Goal: Task Accomplishment & Management: Manage account settings

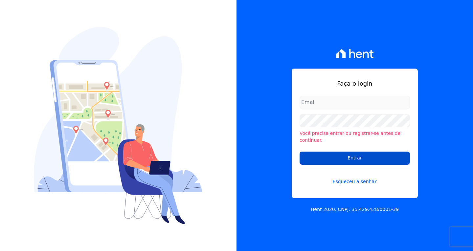
type input "vyviane.martinsgruporei@gmail.com"
click at [343, 155] on input "Entrar" at bounding box center [355, 158] width 110 height 13
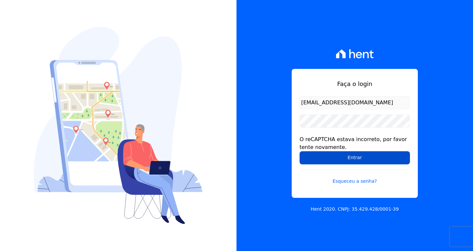
drag, startPoint x: 361, startPoint y: 162, endPoint x: 356, endPoint y: 160, distance: 5.8
click at [361, 162] on input "Entrar" at bounding box center [355, 157] width 110 height 13
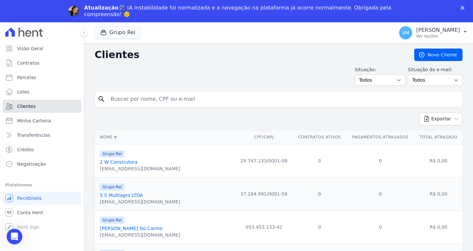
drag, startPoint x: 30, startPoint y: 107, endPoint x: 47, endPoint y: 107, distance: 16.4
click at [30, 107] on span "Clientes" at bounding box center [26, 106] width 18 height 7
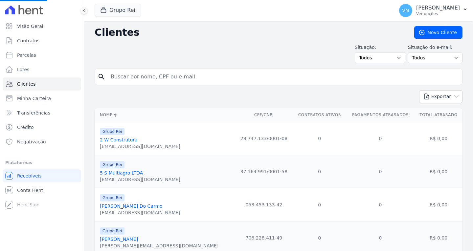
click at [171, 77] on input "search" at bounding box center [283, 76] width 353 height 13
paste input "01048621146"
type input "01048621146"
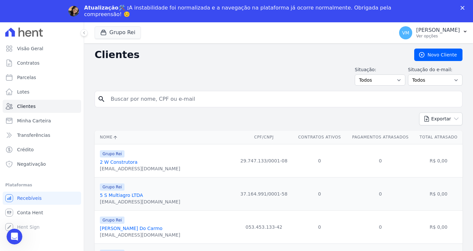
click at [166, 99] on input "search" at bounding box center [283, 99] width 353 height 13
paste input "01048621146"
type input "01048621146"
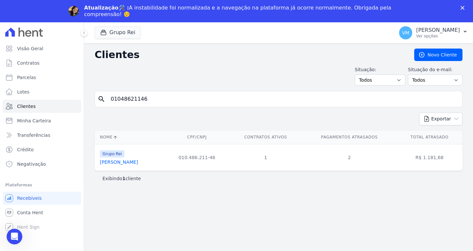
click at [113, 164] on link "Kleiton Silva" at bounding box center [119, 162] width 38 height 5
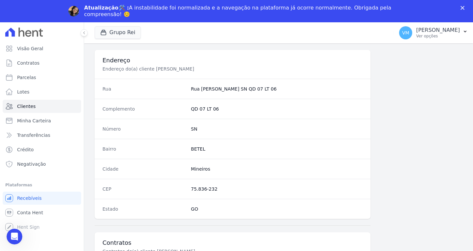
scroll to position [394, 0]
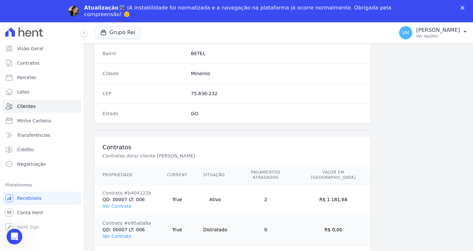
drag, startPoint x: 112, startPoint y: 200, endPoint x: 119, endPoint y: 202, distance: 7.0
click at [112, 204] on link "Ver Contrato" at bounding box center [116, 206] width 29 height 5
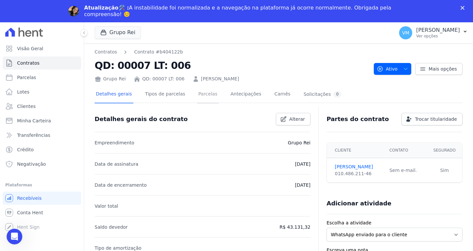
click at [202, 91] on link "Parcelas" at bounding box center [208, 94] width 22 height 17
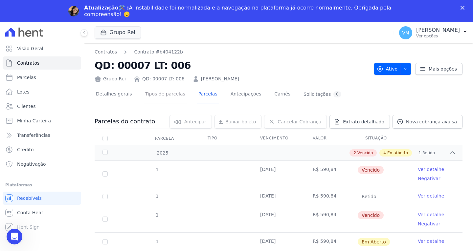
click at [156, 95] on link "Tipos de parcelas" at bounding box center [165, 94] width 43 height 17
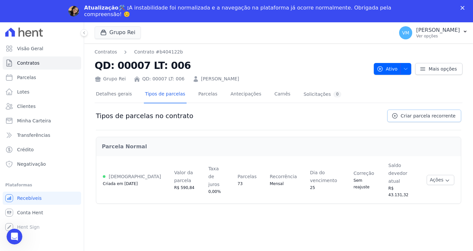
click at [424, 116] on span "Criar parcela recorrente" at bounding box center [428, 116] width 55 height 7
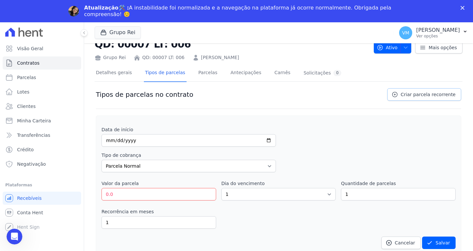
scroll to position [33, 0]
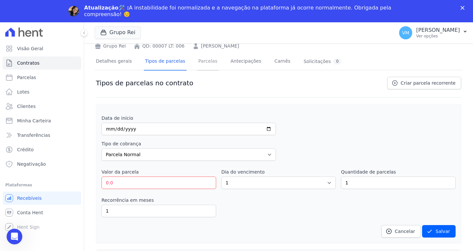
click at [197, 64] on link "Parcelas" at bounding box center [208, 61] width 22 height 17
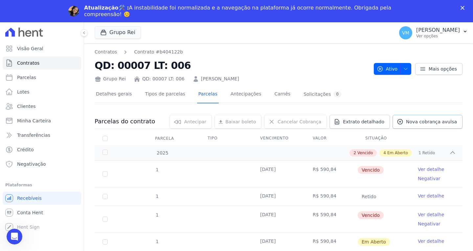
click at [425, 123] on span "Nova cobrança avulsa" at bounding box center [431, 122] width 51 height 7
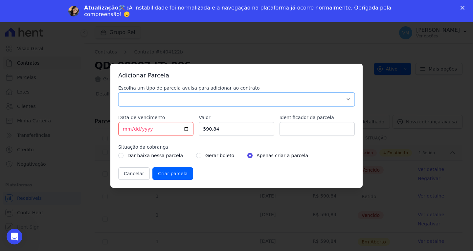
click at [162, 99] on select "Parcela Normal Sinal Caução Intercalada Chaves Pré Chaves Pós Chaves Taxas Quit…" at bounding box center [236, 100] width 237 height 14
select select "standard"
click at [118, 93] on select "Parcela Normal Sinal Caução Intercalada Chaves Pré Chaves Pós Chaves Taxas Quit…" at bounding box center [236, 100] width 237 height 14
click at [223, 130] on input "590.84" at bounding box center [236, 129] width 75 height 14
drag, startPoint x: 225, startPoint y: 132, endPoint x: 178, endPoint y: 126, distance: 47.0
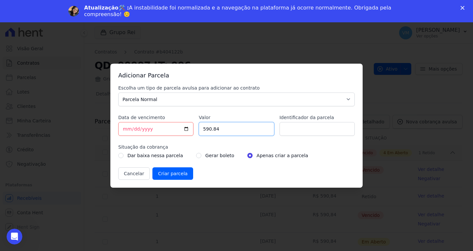
click at [180, 126] on div "Escolha um tipo de parcela avulsa para adicionar ao contrato Parcela Normal Sin…" at bounding box center [236, 132] width 237 height 95
paste input "660.58"
type input "660.58"
click at [303, 131] on input "Identificador da parcela" at bounding box center [317, 129] width 75 height 14
click at [196, 154] on input "radio" at bounding box center [198, 155] width 5 height 5
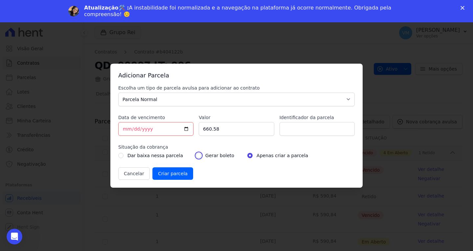
radio input "true"
click at [303, 128] on input "Identificador da parcela" at bounding box center [317, 129] width 75 height 14
click at [304, 128] on input "Identificador da parcela" at bounding box center [317, 129] width 75 height 14
type input "parcela 29"
click at [165, 174] on input "Criar parcela" at bounding box center [172, 174] width 41 height 12
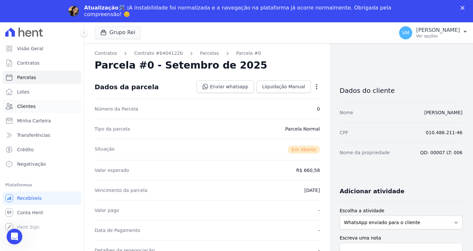
click at [30, 107] on span "Clientes" at bounding box center [26, 106] width 18 height 7
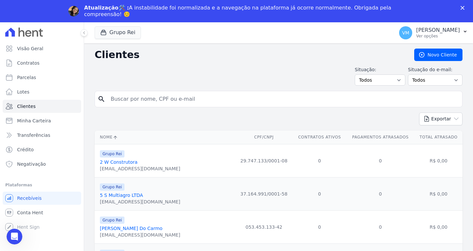
click at [163, 99] on input "search" at bounding box center [283, 99] width 353 height 13
paste input "660,58"
type input "6"
click at [154, 93] on input "search" at bounding box center [283, 99] width 353 height 13
paste input "01048621146"
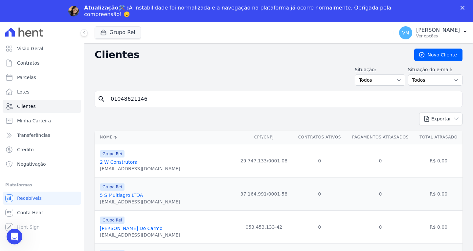
type input "01048621146"
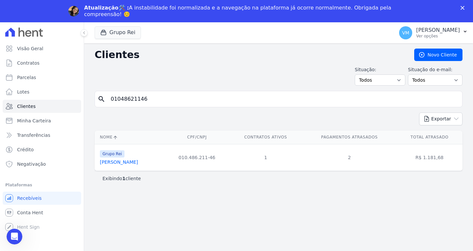
click at [112, 164] on link "Kleiton Silva" at bounding box center [119, 162] width 38 height 5
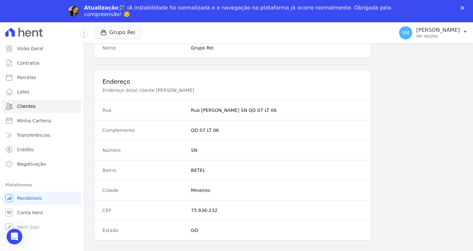
scroll to position [394, 0]
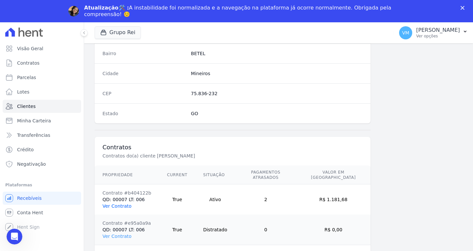
click at [116, 204] on link "Ver Contrato" at bounding box center [116, 206] width 29 height 5
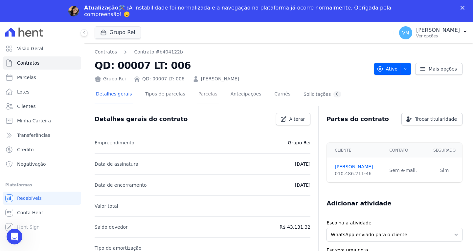
click at [197, 96] on link "Parcelas" at bounding box center [208, 94] width 22 height 17
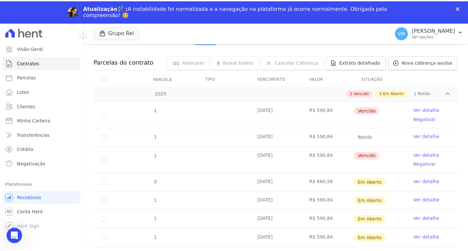
scroll to position [66, 0]
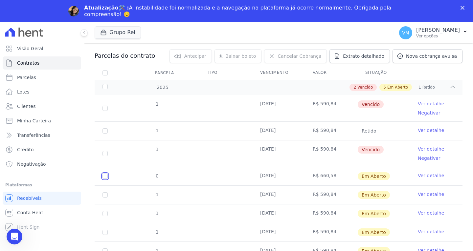
click at [106, 177] on input "checkbox" at bounding box center [104, 176] width 5 height 5
checkbox input "true"
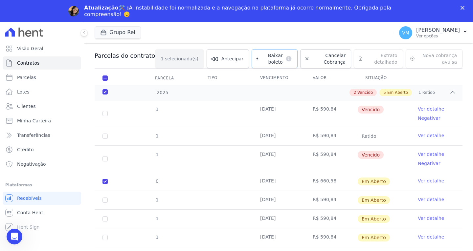
click at [261, 60] on span "Baixar boleto" at bounding box center [271, 58] width 21 height 13
click at [450, 29] on p "[PERSON_NAME]" at bounding box center [438, 30] width 44 height 7
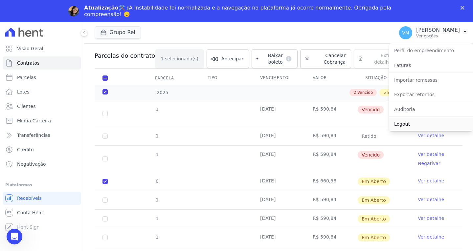
click at [414, 124] on link "Logout" at bounding box center [431, 124] width 84 height 12
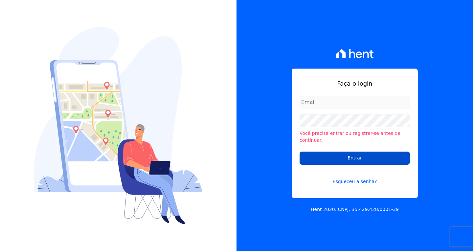
type input "[EMAIL_ADDRESS][DOMAIN_NAME]"
click at [342, 152] on input "Entrar" at bounding box center [355, 158] width 110 height 13
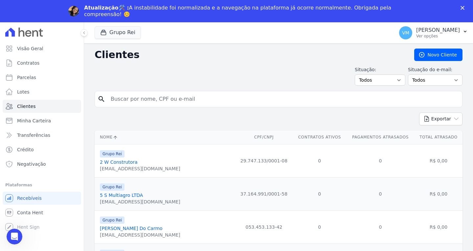
click at [163, 101] on input "search" at bounding box center [283, 99] width 353 height 13
paste input "05248056101"
type input "05248056101"
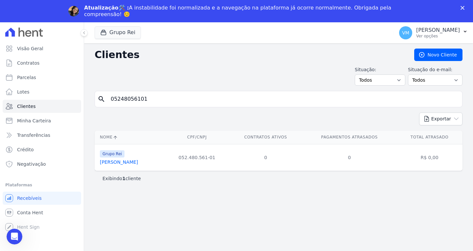
click at [125, 142] on th "Nome" at bounding box center [130, 137] width 70 height 13
click at [135, 163] on link "Matheus Pereira Carvalho" at bounding box center [119, 162] width 38 height 5
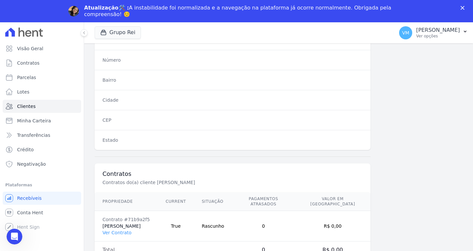
scroll to position [369, 0]
click at [117, 231] on link "Ver Contrato" at bounding box center [116, 231] width 29 height 5
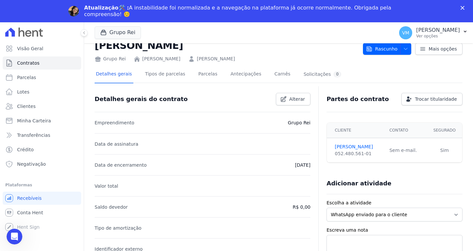
scroll to position [9, 0]
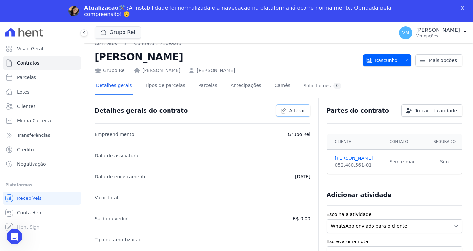
drag, startPoint x: 300, startPoint y: 111, endPoint x: 296, endPoint y: 112, distance: 4.1
click at [300, 111] on span "Alterar" at bounding box center [297, 110] width 16 height 7
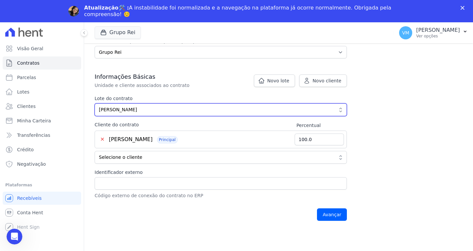
click at [194, 109] on span "[PERSON_NAME]" at bounding box center [216, 109] width 235 height 7
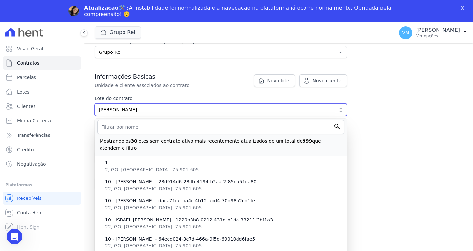
click at [193, 109] on span "[PERSON_NAME]" at bounding box center [216, 109] width 235 height 7
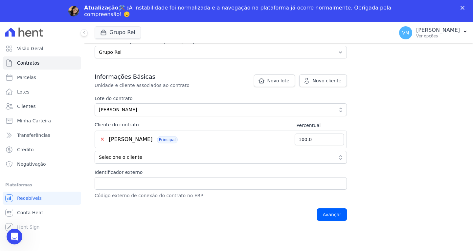
click at [101, 139] on button "✕" at bounding box center [103, 140] width 10 height 8
click at [103, 141] on button "✕" at bounding box center [103, 140] width 10 height 8
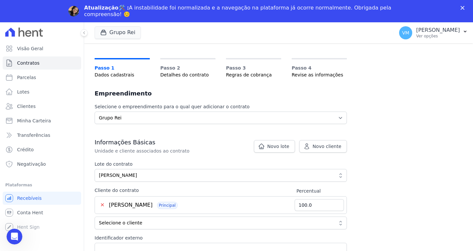
scroll to position [66, 0]
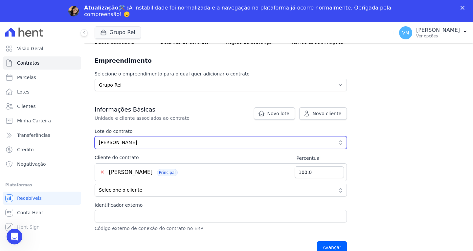
click at [180, 142] on span "[PERSON_NAME]" at bounding box center [216, 142] width 235 height 7
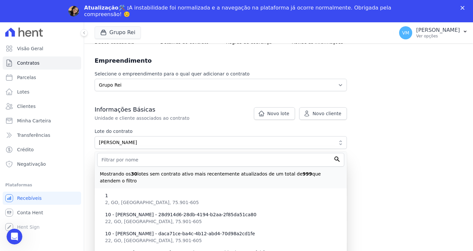
click at [186, 126] on div "Informações Básicas Unidade e cliente associados ao contrato Lote do contrato 6…" at bounding box center [221, 169] width 252 height 126
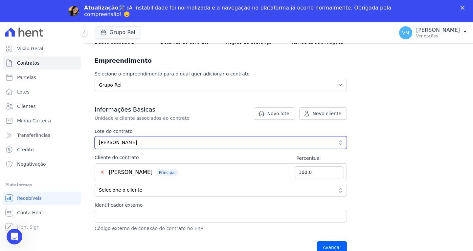
click at [174, 145] on span "[PERSON_NAME]" at bounding box center [216, 142] width 235 height 7
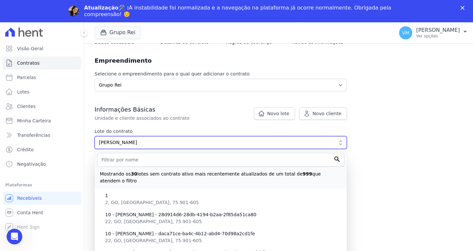
click at [174, 145] on span "[PERSON_NAME]" at bounding box center [216, 142] width 235 height 7
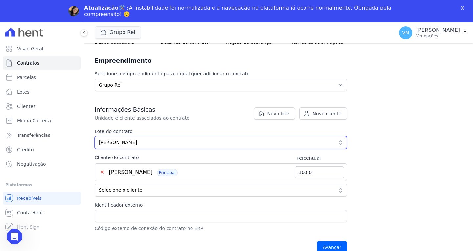
scroll to position [99, 0]
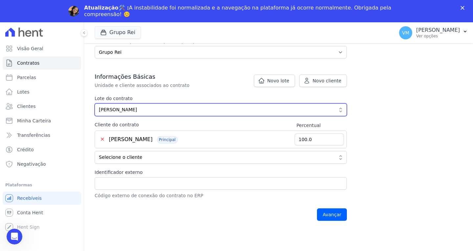
click at [187, 108] on span "[PERSON_NAME]" at bounding box center [216, 109] width 235 height 7
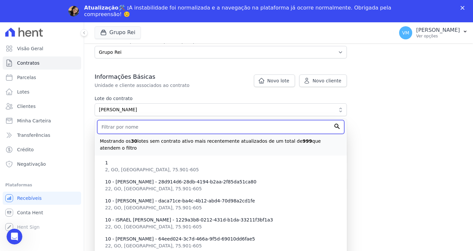
click at [136, 127] on input "text" at bounding box center [220, 127] width 247 height 14
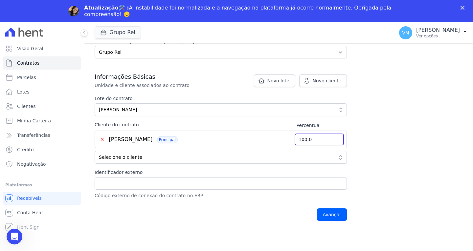
click at [423, 133] on div "Contratos Adicionar Contrato Adicionar Contrato Passo 1 Dados cadastrais Passo …" at bounding box center [278, 87] width 389 height 285
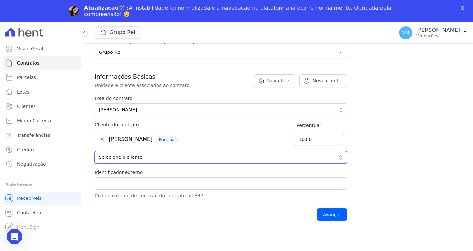
click at [163, 160] on span "Selecione o cliente" at bounding box center [216, 157] width 235 height 7
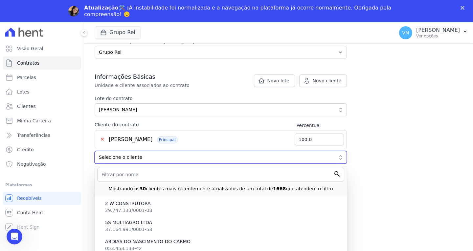
click at [163, 157] on span "Selecione o cliente" at bounding box center [216, 157] width 235 height 7
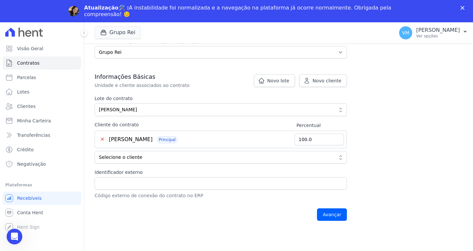
click at [101, 140] on button "✕" at bounding box center [103, 140] width 10 height 8
click at [100, 140] on button "✕" at bounding box center [103, 140] width 10 height 8
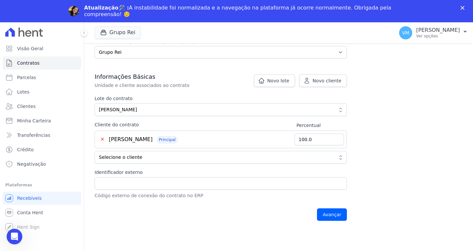
scroll to position [33, 0]
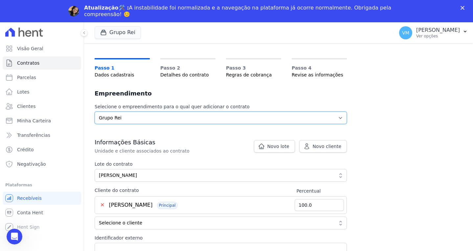
click at [173, 117] on select "Selecione o empreendimento Grupo Rei" at bounding box center [221, 118] width 252 height 12
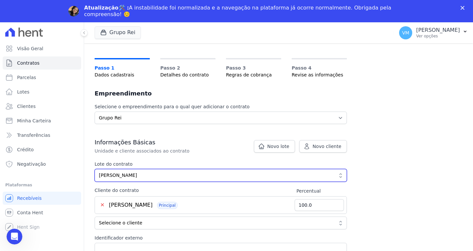
click at [164, 174] on span "MATHEUS PEREIRA CARVALHO" at bounding box center [216, 175] width 235 height 7
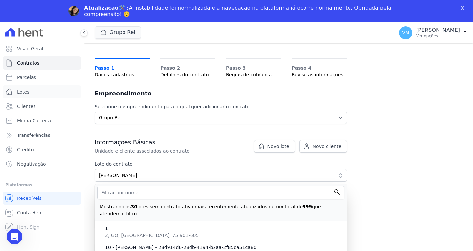
click at [32, 91] on link "Lotes" at bounding box center [42, 91] width 79 height 13
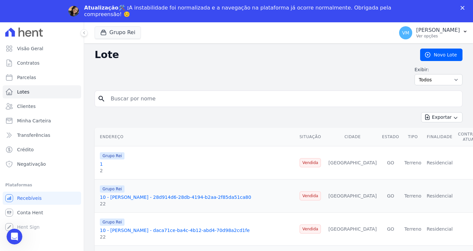
click at [167, 99] on input "search" at bounding box center [283, 98] width 353 height 13
type input "MATHEUS PEREIRA CARVALHO"
click at [259, 96] on input "MATHEUS PEREIRA CARVALHO" at bounding box center [283, 98] width 353 height 13
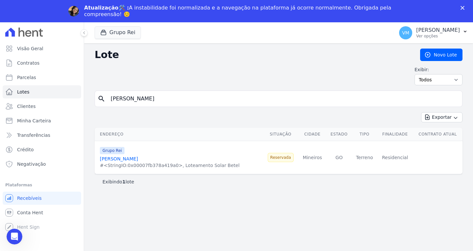
click at [138, 158] on link "MATHEUS PEREIRA CARVALHO" at bounding box center [119, 158] width 38 height 5
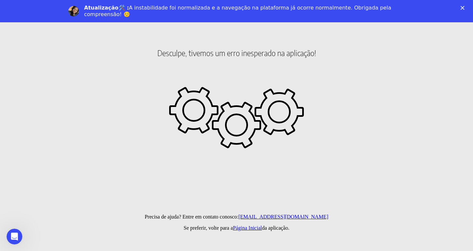
click at [462, 8] on polygon "Fechar" at bounding box center [463, 8] width 4 height 4
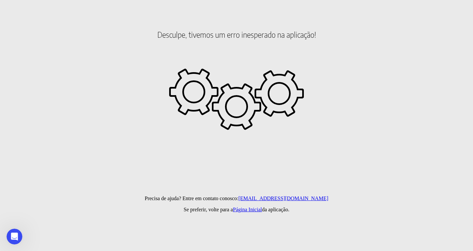
click at [245, 210] on link "Página Inicial" at bounding box center [247, 210] width 29 height 6
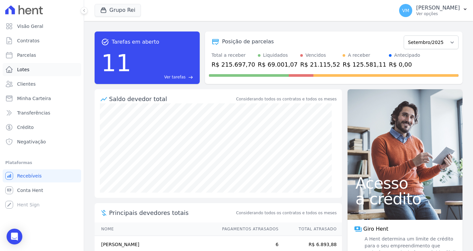
click at [24, 66] on link "Lotes" at bounding box center [42, 69] width 79 height 13
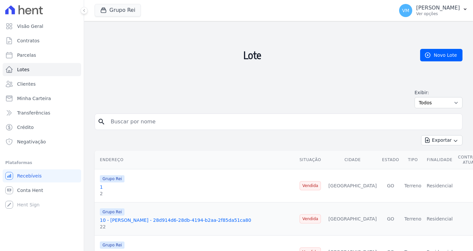
click at [164, 124] on input "search" at bounding box center [283, 121] width 353 height 13
type input "MATHEUS PEREIRA CARVALHO"
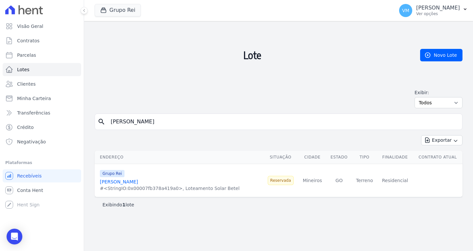
click at [128, 182] on link "MATHEUS PEREIRA CARVALHO" at bounding box center [119, 181] width 38 height 5
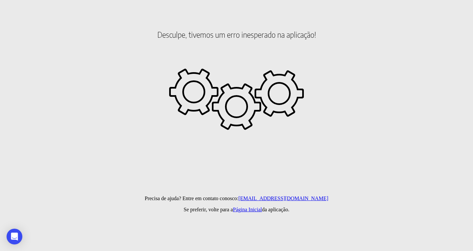
click at [246, 208] on link "Página Inicial" at bounding box center [247, 210] width 29 height 6
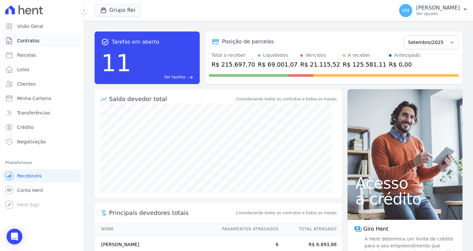
click at [38, 41] on link "Contratos" at bounding box center [42, 40] width 79 height 13
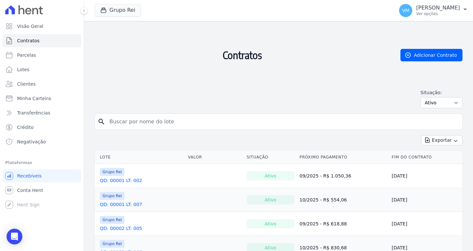
click at [176, 124] on input "search" at bounding box center [282, 121] width 354 height 13
click at [437, 51] on link "Adicionar Contrato" at bounding box center [431, 55] width 62 height 12
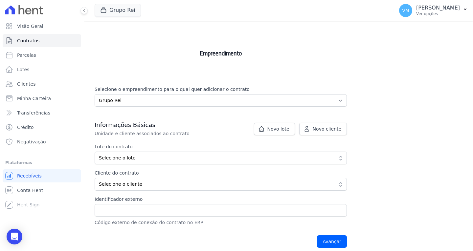
scroll to position [131, 0]
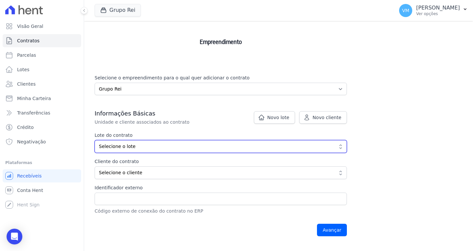
click at [140, 146] on span "Selecione o lote" at bounding box center [216, 146] width 235 height 7
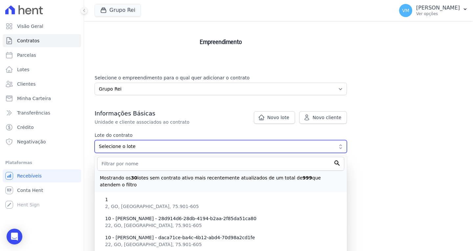
click at [140, 146] on span "Selecione o lote" at bounding box center [216, 146] width 235 height 7
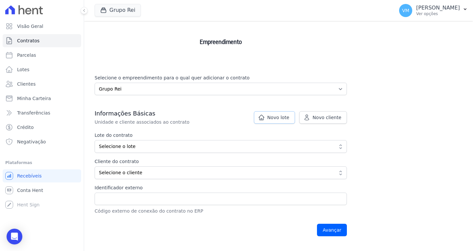
click at [275, 119] on span "Novo lote" at bounding box center [278, 117] width 22 height 7
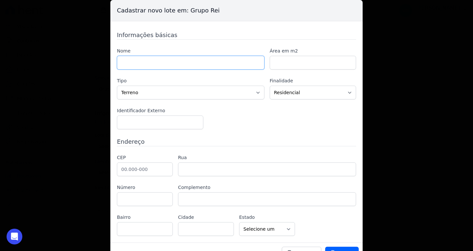
click at [150, 64] on input "text" at bounding box center [190, 63] width 147 height 14
click at [265, 124] on div "Nome Área em m2 Tipo Casa Apartamento Escritório Flat Loja Espaço Comercial Ter…" at bounding box center [236, 89] width 239 height 82
click at [159, 64] on input "text" at bounding box center [190, 63] width 147 height 14
click at [141, 61] on input "QD" at bounding box center [190, 63] width 147 height 14
drag, startPoint x: 141, startPoint y: 61, endPoint x: 96, endPoint y: 63, distance: 45.7
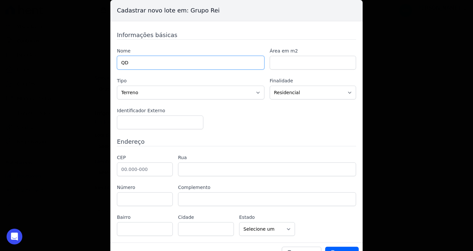
click at [97, 63] on div "Cadastrar novo lote em: Grupo Rei Informações básicas Nome QD Área em m2 Tipo C…" at bounding box center [236, 125] width 473 height 251
paste input "d. 00072 , Lt. 008"
type input "Qd. 00072 , Lt. 008"
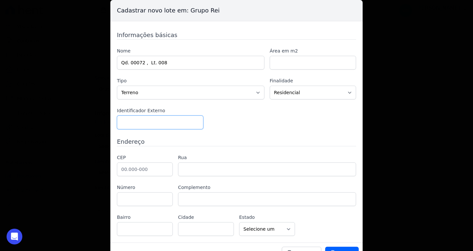
click at [152, 116] on input "number" at bounding box center [160, 123] width 86 height 14
click at [148, 125] on input "number" at bounding box center [160, 123] width 86 height 14
paste input "22190"
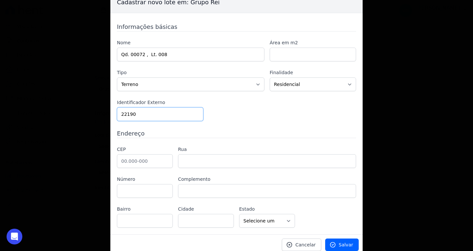
scroll to position [12, 0]
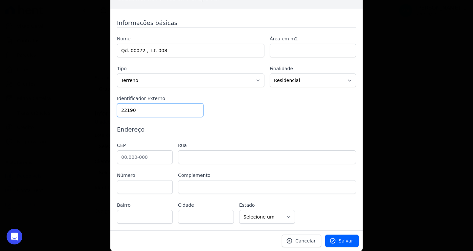
type input "22190"
click at [148, 155] on input "text" at bounding box center [145, 157] width 56 height 14
click at [141, 157] on input "text" at bounding box center [145, 157] width 56 height 14
paste input "75.834-304"
type input "75.834-304"
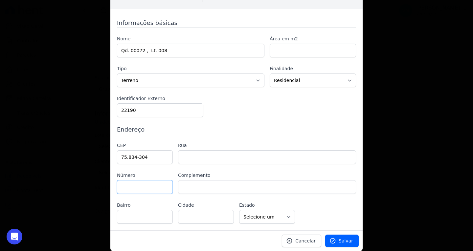
type input "Avenida Erexim"
type input "Setor Leontino"
type input "Mineiros"
select select "GO"
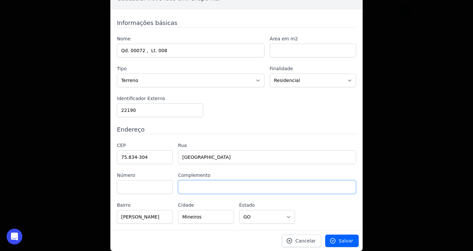
click at [215, 193] on input "text" at bounding box center [267, 187] width 178 height 14
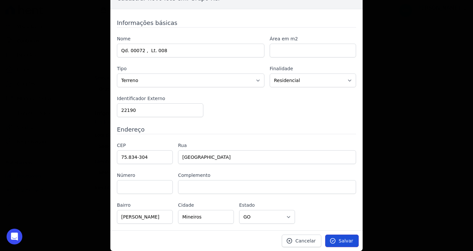
click at [347, 240] on span "Salvar" at bounding box center [346, 241] width 14 height 7
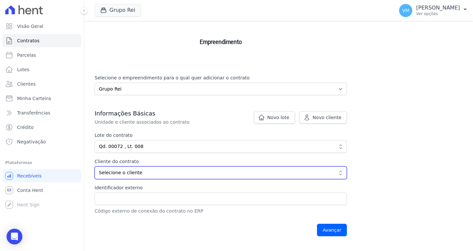
click at [137, 172] on span "Selecione o cliente" at bounding box center [216, 172] width 235 height 7
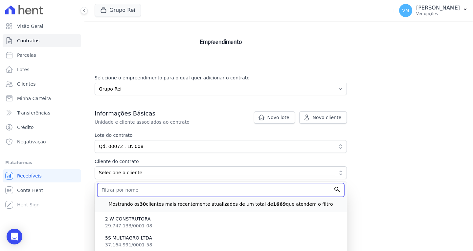
click at [129, 189] on input "text" at bounding box center [220, 190] width 247 height 14
type input "MATHEUS PEREIRA CARVALHO"
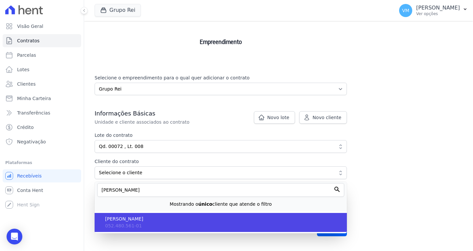
click at [163, 217] on span "MATHEUS PEREIRA CARVALHO" at bounding box center [223, 219] width 237 height 7
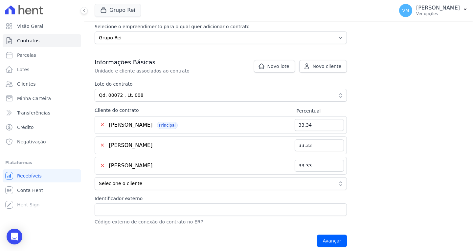
scroll to position [192, 0]
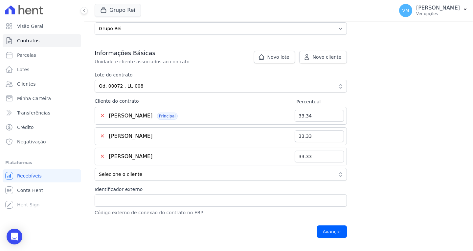
click at [102, 156] on button "✕" at bounding box center [103, 157] width 10 height 8
click at [102, 137] on button "✕" at bounding box center [103, 136] width 10 height 8
click at [102, 157] on button "✕" at bounding box center [103, 157] width 10 height 8
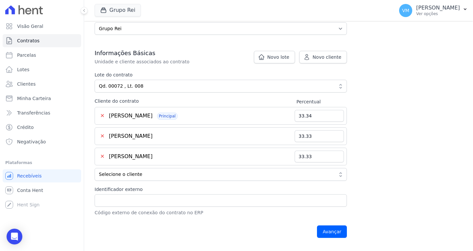
click at [102, 115] on button "✕" at bounding box center [103, 116] width 10 height 8
click at [102, 156] on button "✕" at bounding box center [103, 157] width 10 height 8
click at [102, 137] on button "✕" at bounding box center [103, 136] width 10 height 8
click at [103, 115] on button "✕" at bounding box center [103, 116] width 10 height 8
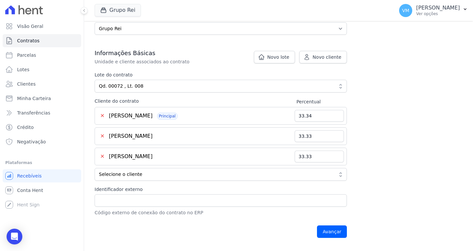
click at [103, 115] on button "✕" at bounding box center [103, 116] width 10 height 8
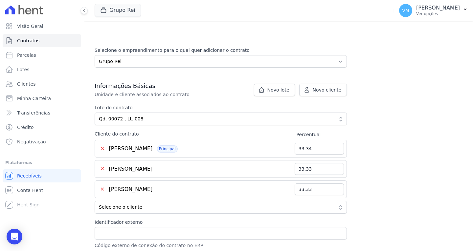
scroll to position [280, 0]
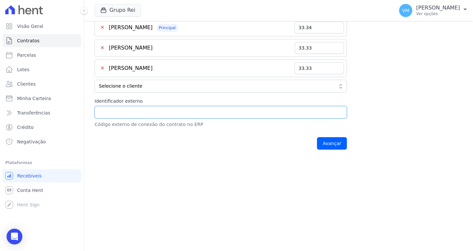
click at [144, 110] on input "Identificador externo" at bounding box center [221, 112] width 252 height 12
click at [129, 112] on input "Identificador externo" at bounding box center [221, 112] width 252 height 12
paste input "22190"
type input "22190"
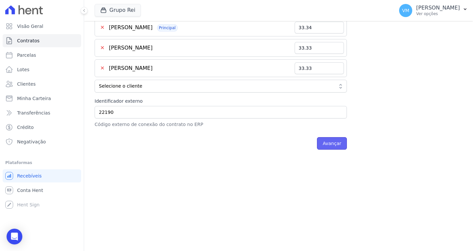
click at [327, 142] on input "Avançar" at bounding box center [332, 143] width 30 height 12
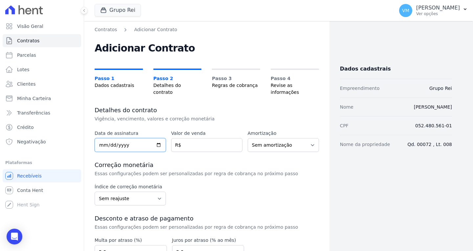
click at [111, 138] on input "date" at bounding box center [130, 145] width 71 height 14
click at [99, 139] on input "date" at bounding box center [130, 145] width 71 height 14
type input "2018-08-13"
click at [191, 139] on input "number" at bounding box center [206, 145] width 71 height 14
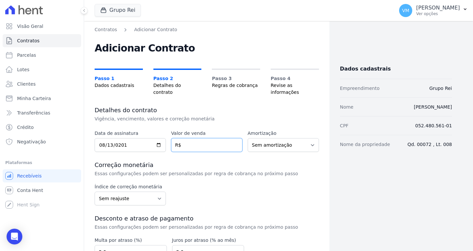
click at [193, 139] on input "number" at bounding box center [206, 145] width 71 height 14
type input "65900.00"
click at [265, 140] on select "Sem amortização Price Sac" at bounding box center [283, 145] width 71 height 14
click at [248, 138] on select "Sem amortização Price Sac" at bounding box center [283, 145] width 71 height 14
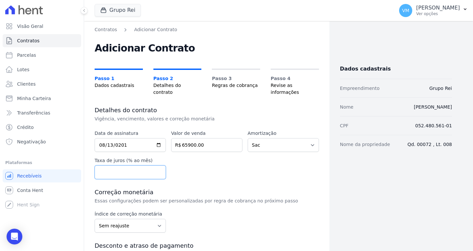
click at [124, 168] on input "number" at bounding box center [130, 173] width 71 height 14
click at [224, 170] on div "Data de assinatura 2018-08-13 Valor de venda 65900.00 R$ Amortização Sem amorti…" at bounding box center [207, 154] width 224 height 49
click at [277, 138] on select "Sem amortização Price Sac" at bounding box center [283, 145] width 71 height 14
select select "no_interest"
click at [248, 138] on select "Sem amortização Price Sac" at bounding box center [283, 145] width 71 height 14
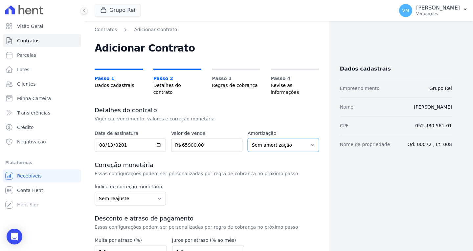
scroll to position [59, 0]
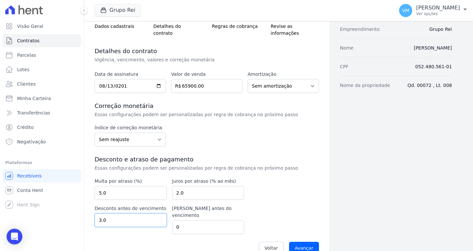
drag, startPoint x: 117, startPoint y: 212, endPoint x: 56, endPoint y: 214, distance: 61.1
click at [56, 214] on div "Visão Geral Contratos [GEOGRAPHIC_DATA] Lotes Clientes Minha Carteira Transferê…" at bounding box center [236, 125] width 473 height 251
type input "0"
click at [182, 238] on div "Voltar Avançar" at bounding box center [207, 248] width 224 height 20
click at [296, 242] on input "Avançar" at bounding box center [304, 248] width 30 height 12
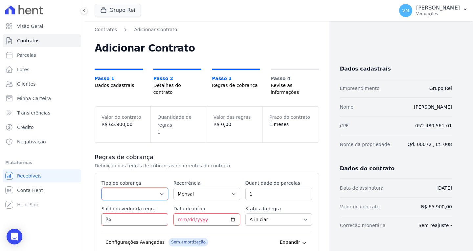
click at [130, 188] on select "Parcela Normal Entrada Sinal Intercalada Chaves Pré-chaves Pós-chaves Impostos …" at bounding box center [134, 194] width 67 height 12
select select "standard"
click at [101, 188] on select "Parcela Normal Entrada Sinal Intercalada Chaves Pré-chaves Pós-chaves Impostos …" at bounding box center [134, 194] width 67 height 12
click at [204, 188] on select "Mensal Bimestral Trimestral Semestral Anual" at bounding box center [206, 194] width 67 height 12
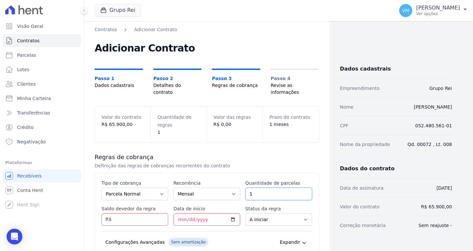
click at [256, 188] on input "1" at bounding box center [278, 194] width 67 height 12
click at [302, 188] on input "2" at bounding box center [278, 194] width 67 height 12
click at [302, 188] on input "3" at bounding box center [278, 194] width 67 height 12
click at [302, 188] on input "4" at bounding box center [278, 194] width 67 height 12
click at [302, 188] on input "5" at bounding box center [278, 194] width 67 height 12
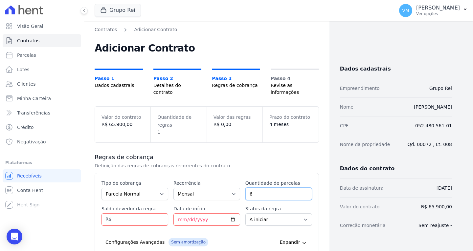
click at [302, 188] on input "6" at bounding box center [278, 194] width 67 height 12
click at [302, 188] on input "7" at bounding box center [278, 194] width 67 height 12
click at [302, 188] on input "8" at bounding box center [278, 194] width 67 height 12
click at [302, 190] on input "7" at bounding box center [278, 194] width 67 height 12
type input "6"
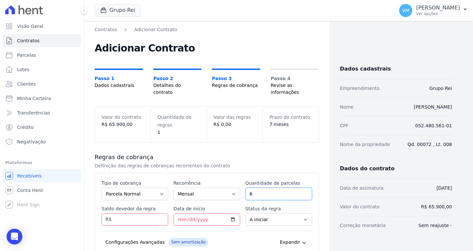
click at [302, 189] on input "6" at bounding box center [278, 194] width 67 height 12
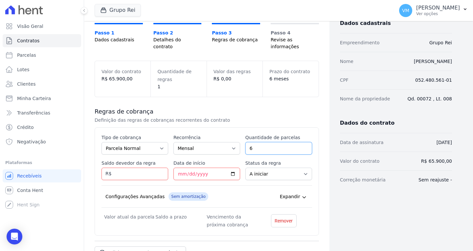
scroll to position [66, 0]
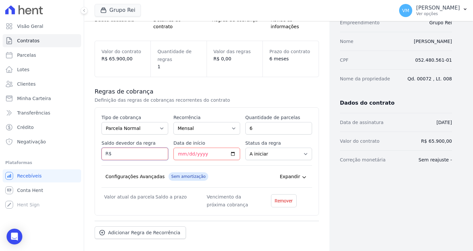
click at [143, 148] on input "Saldo devedor da regra" at bounding box center [134, 154] width 67 height 12
click at [210, 157] on div "Esse tipo de parcela não entra no saldo devedor do contrato. Tipo de cobrança P…" at bounding box center [206, 161] width 211 height 95
click at [142, 148] on input "Saldo devedor da regra" at bounding box center [134, 154] width 67 height 12
click at [128, 150] on input "Saldo devedor da regra" at bounding box center [134, 154] width 67 height 12
type input "3884.46"
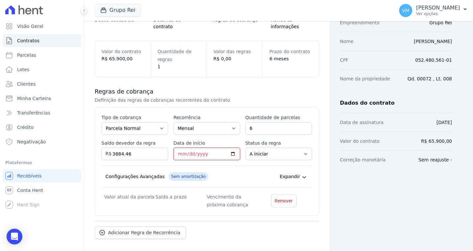
click at [178, 148] on input "Data de início" at bounding box center [206, 154] width 67 height 12
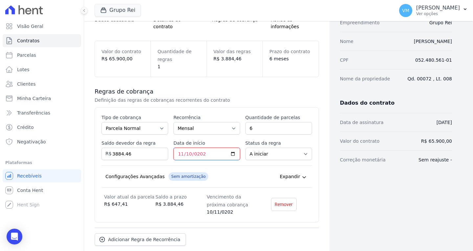
type input "[DATE]"
click at [270, 148] on select "A iniciar Em aberto" at bounding box center [278, 154] width 67 height 12
click at [216, 157] on div "Esse tipo de parcela não entra no saldo devedor do contrato. Tipo de cobrança P…" at bounding box center [206, 164] width 211 height 101
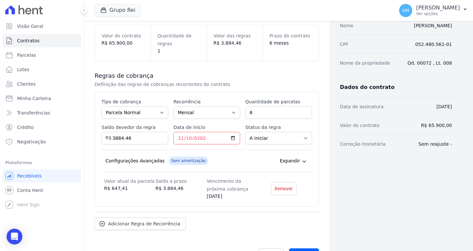
scroll to position [95, 0]
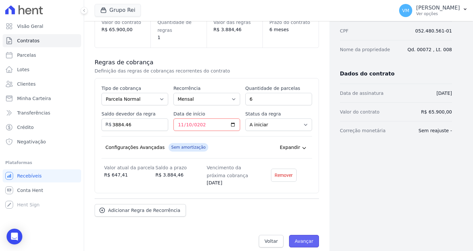
click at [298, 235] on input "Avançar" at bounding box center [304, 241] width 30 height 12
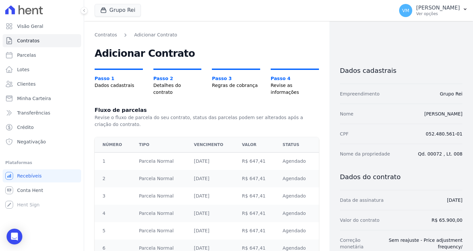
scroll to position [77, 0]
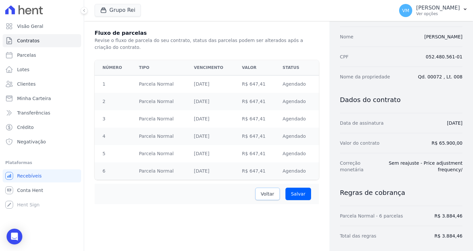
click at [264, 191] on span "Voltar" at bounding box center [267, 194] width 13 height 7
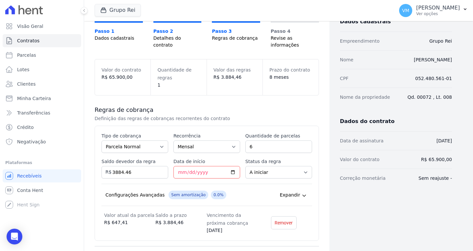
scroll to position [95, 0]
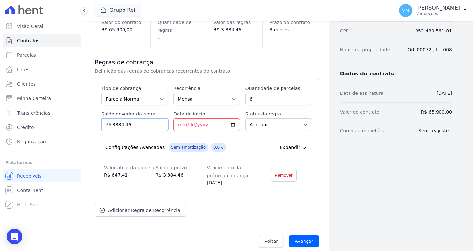
click at [138, 119] on input "3884.46" at bounding box center [134, 125] width 67 height 12
drag, startPoint x: 138, startPoint y: 117, endPoint x: 58, endPoint y: 118, distance: 80.2
click at [58, 118] on div "Visão Geral Contratos Parcelas Lotes Clientes Minha Carteira Transferências Cré…" at bounding box center [236, 125] width 473 height 251
type input "4531.87"
click at [266, 96] on input "6" at bounding box center [278, 99] width 67 height 12
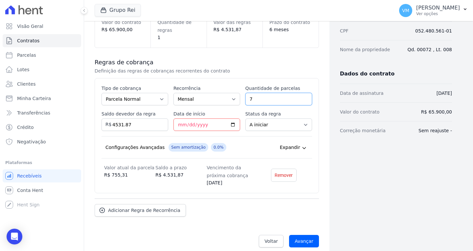
type input "7"
click at [304, 93] on input "7" at bounding box center [278, 99] width 67 height 12
click at [237, 207] on div "Adicionar Regra de Recorrência" at bounding box center [207, 208] width 224 height 18
click at [302, 235] on input "Avançar" at bounding box center [304, 241] width 30 height 12
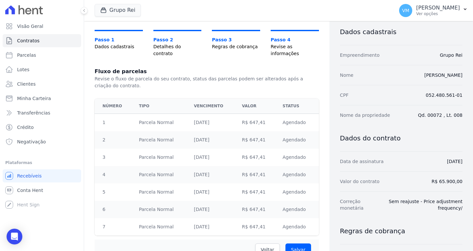
scroll to position [77, 0]
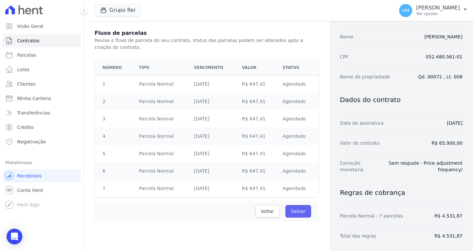
click at [294, 208] on input "Salvar" at bounding box center [298, 211] width 26 height 12
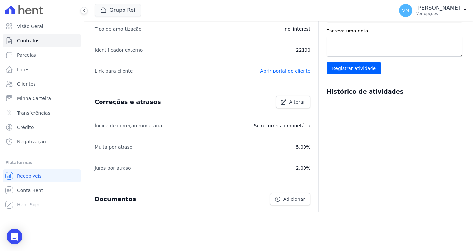
scroll to position [206, 0]
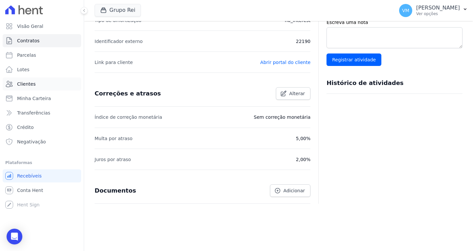
click at [34, 86] on span "Clientes" at bounding box center [26, 84] width 18 height 7
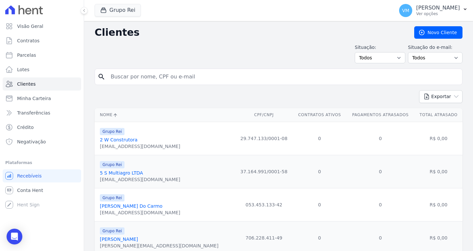
click at [152, 77] on input "search" at bounding box center [283, 76] width 353 height 13
paste input "05248056101"
type input "05248056101"
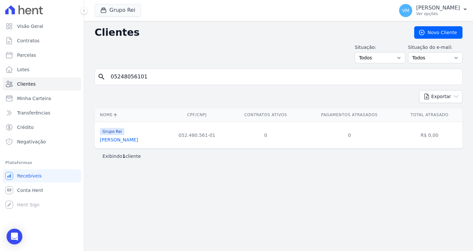
click at [124, 140] on link "[PERSON_NAME]" at bounding box center [119, 139] width 38 height 5
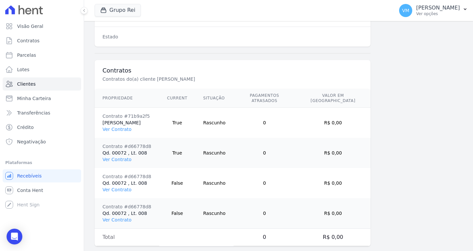
scroll to position [459, 0]
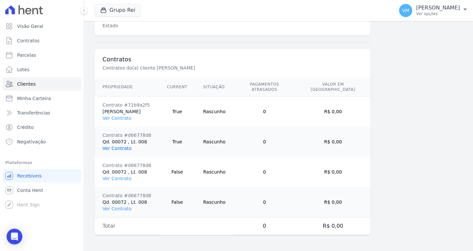
click at [120, 149] on link "Ver Contrato" at bounding box center [116, 148] width 29 height 5
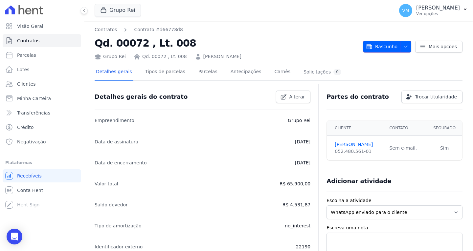
click at [404, 47] on icon "button" at bounding box center [405, 46] width 5 height 5
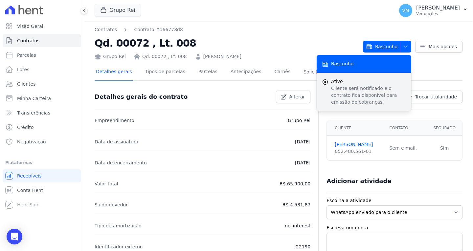
click at [365, 84] on span "Ativo" at bounding box center [368, 81] width 75 height 7
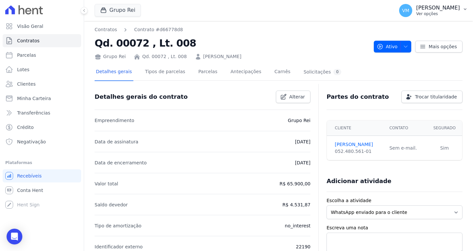
click at [456, 11] on p "Ver opções" at bounding box center [438, 13] width 44 height 5
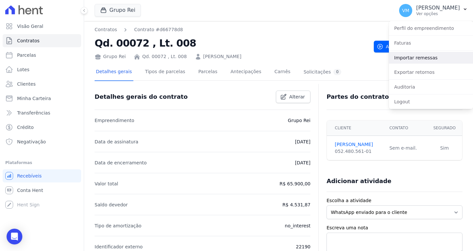
click at [421, 57] on link "Importar remessas" at bounding box center [431, 58] width 84 height 12
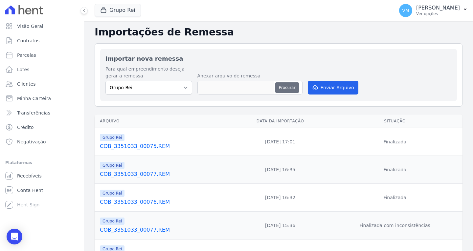
click at [285, 89] on button "Procurar" at bounding box center [287, 87] width 24 height 11
type input "COB_3351033_00074.REM"
click at [335, 88] on button "Enviar Arquivo" at bounding box center [333, 88] width 51 height 14
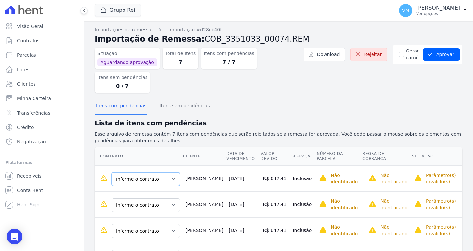
click at [160, 172] on select "Informe o contrato [PERSON_NAME]. 00072 , Lt. 008" at bounding box center [146, 179] width 68 height 14
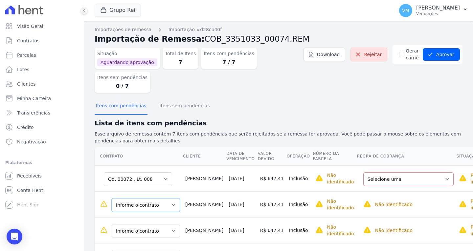
drag, startPoint x: 150, startPoint y: 178, endPoint x: 147, endPoint y: 184, distance: 6.3
click at [150, 198] on select "Informe o contrato [PERSON_NAME]. 00072 , Lt. 008" at bounding box center [146, 205] width 68 height 14
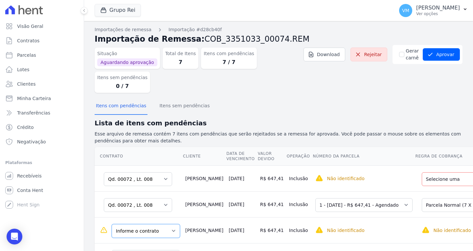
click at [142, 224] on select "Informe o contrato [PERSON_NAME]. 00072 , Lt. 008" at bounding box center [146, 231] width 68 height 14
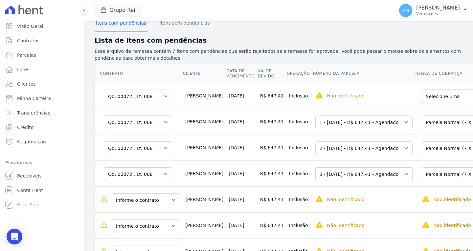
scroll to position [118, 0]
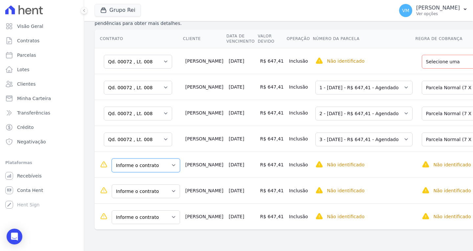
drag, startPoint x: 146, startPoint y: 143, endPoint x: 146, endPoint y: 147, distance: 4.3
click at [146, 159] on select "Informe o contrato [PERSON_NAME]. 00072 , Lt. 008" at bounding box center [146, 166] width 68 height 14
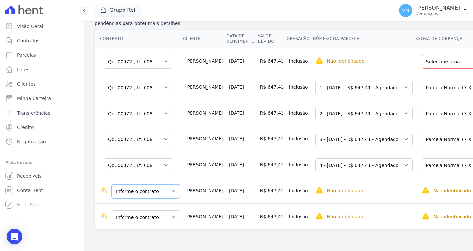
click at [144, 185] on select "Informe o contrato [PERSON_NAME]. 00072 , Lt. 008" at bounding box center [146, 192] width 68 height 14
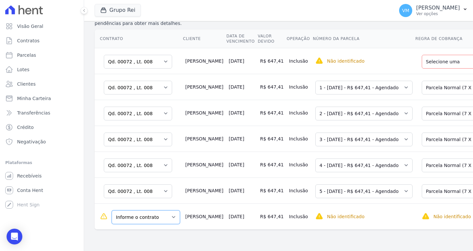
drag, startPoint x: 144, startPoint y: 194, endPoint x: 143, endPoint y: 197, distance: 3.3
click at [144, 211] on select "Informe o contrato [PERSON_NAME]. 00072 , Lt. 008" at bounding box center [146, 218] width 68 height 14
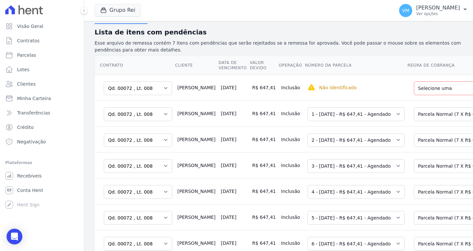
scroll to position [99, 0]
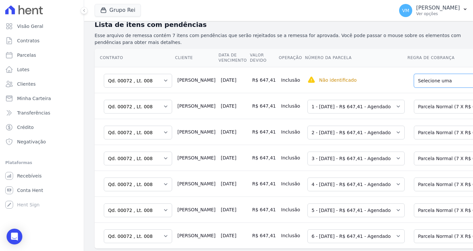
click at [423, 74] on select "Selecione uma Nova Parcela Avulsa Parcela Avulsa Existente Parcela Normal (7 X …" at bounding box center [459, 81] width 90 height 14
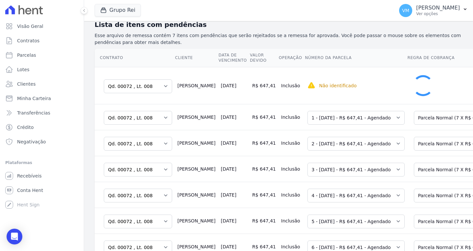
scroll to position [98, 0]
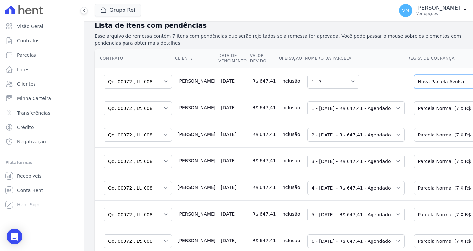
click at [432, 75] on select "Selecione uma Nova Parcela Avulsa Parcela Avulsa Existente Parcela Normal (7 X …" at bounding box center [459, 82] width 90 height 14
click at [414, 75] on select "Selecione uma Nova Parcela Avulsa Parcela Avulsa Existente Parcela Normal (7 X …" at bounding box center [459, 82] width 90 height 14
click at [425, 101] on select "Selecione uma Nova Parcela Avulsa Parcela Avulsa Existente Parcela Normal (7 X …" at bounding box center [459, 108] width 90 height 14
click at [434, 128] on select "Selecione uma Nova Parcela Avulsa Parcela Avulsa Existente Parcela Normal (7 X …" at bounding box center [459, 135] width 90 height 14
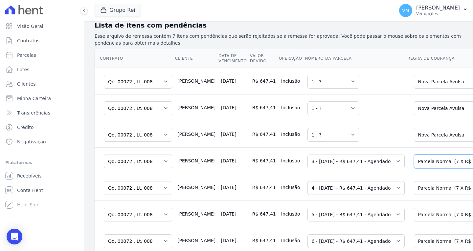
click at [429, 155] on select "Selecione uma Nova Parcela Avulsa Parcela Avulsa Existente Parcela Normal (7 X …" at bounding box center [459, 162] width 90 height 14
click at [428, 174] on td "Selecione uma Nova Parcela Avulsa Parcela Avulsa Existente Parcela Normal (7 X …" at bounding box center [457, 187] width 100 height 27
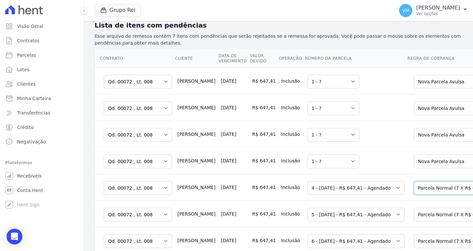
click at [432, 181] on select "Selecione uma Nova Parcela Avulsa Parcela Avulsa Existente Parcela Normal (7 X …" at bounding box center [459, 188] width 90 height 14
click at [424, 208] on select "Selecione uma Nova Parcela Avulsa Parcela Avulsa Existente Parcela Normal (7 X …" at bounding box center [459, 215] width 90 height 14
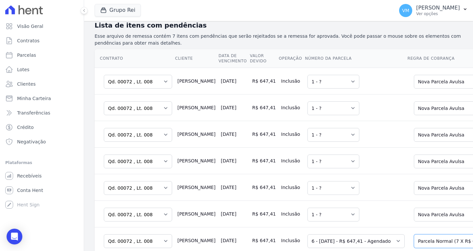
click at [426, 235] on select "Selecione uma Nova Parcela Avulsa Parcela Avulsa Existente Parcela Normal (7 X …" at bounding box center [459, 242] width 90 height 14
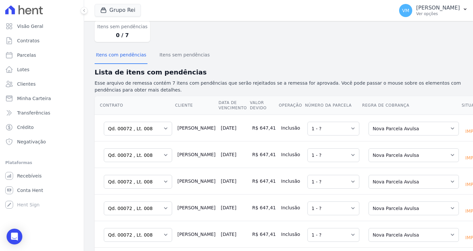
scroll to position [0, 0]
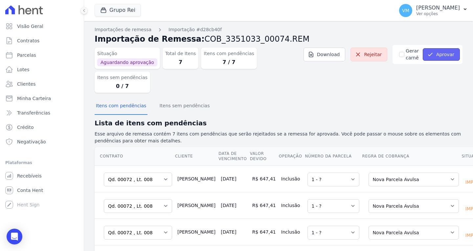
click at [446, 56] on button "Aprovar" at bounding box center [441, 54] width 37 height 12
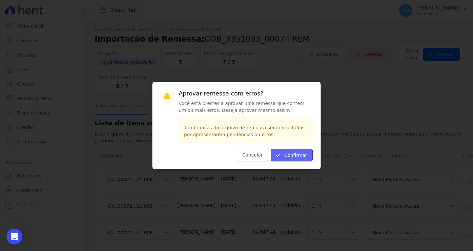
click at [292, 154] on button "Confirmar" at bounding box center [292, 155] width 42 height 13
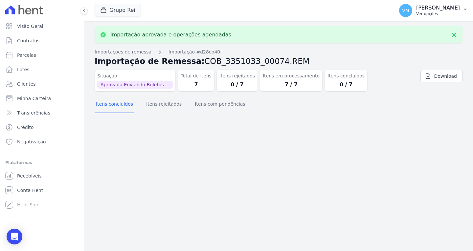
click at [445, 4] on div "VM Vyviane Martins Ver opções" at bounding box center [429, 10] width 61 height 13
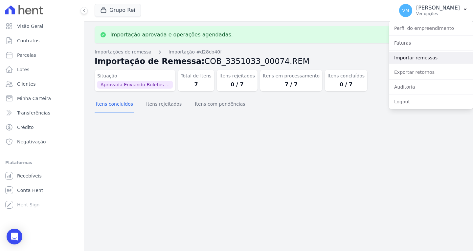
click at [425, 57] on link "Importar remessas" at bounding box center [431, 58] width 84 height 12
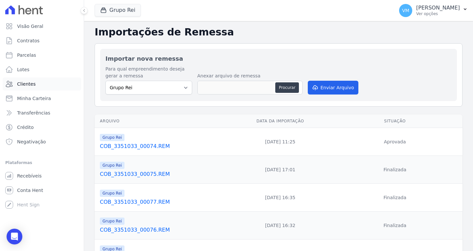
click at [30, 84] on span "Clientes" at bounding box center [26, 84] width 18 height 7
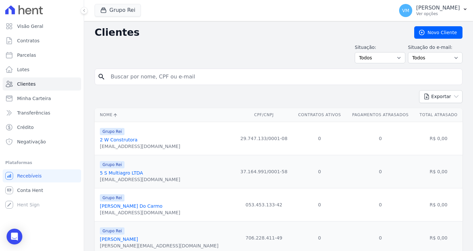
click at [145, 76] on input "search" at bounding box center [283, 76] width 353 height 13
paste input "KLEITON SILVA"
type input "KLEITON SILVA"
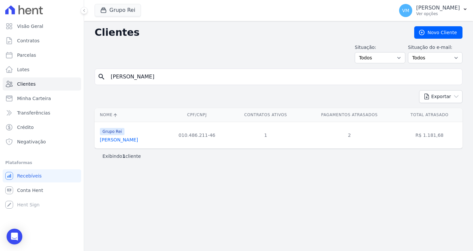
click at [110, 143] on link "Kleiton Silva" at bounding box center [119, 139] width 38 height 5
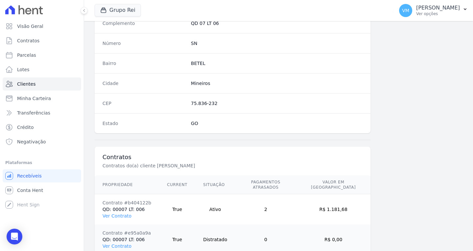
scroll to position [394, 0]
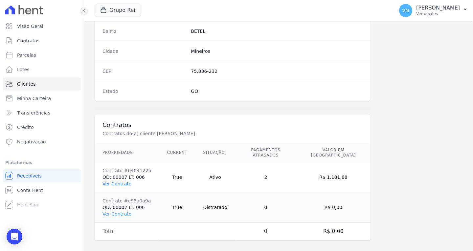
click at [116, 181] on link "Ver Contrato" at bounding box center [116, 183] width 29 height 5
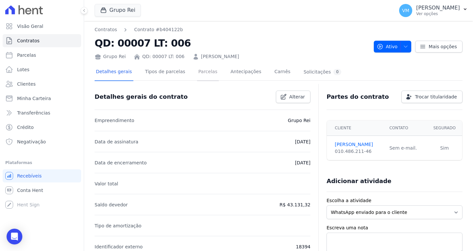
click at [198, 72] on link "Parcelas" at bounding box center [208, 72] width 22 height 17
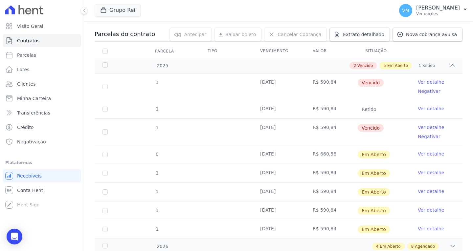
scroll to position [66, 0]
click at [420, 152] on link "Ver detalhe" at bounding box center [431, 153] width 26 height 7
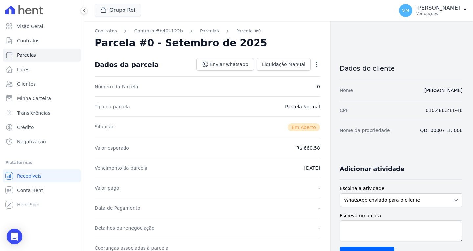
click at [316, 64] on icon "button" at bounding box center [316, 64] width 1 height 5
click at [266, 76] on link "Alterar" at bounding box center [288, 73] width 58 height 12
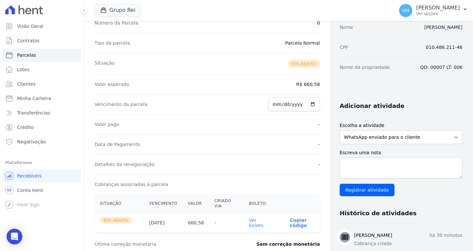
scroll to position [66, 0]
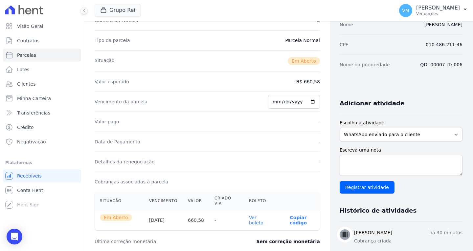
click at [285, 83] on div "Valor esperado R$ 660,58" at bounding box center [207, 82] width 225 height 20
click at [311, 80] on dd "R$ 660,58" at bounding box center [308, 82] width 24 height 7
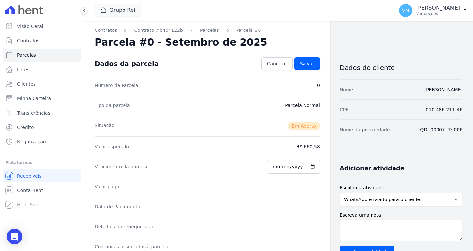
scroll to position [0, 0]
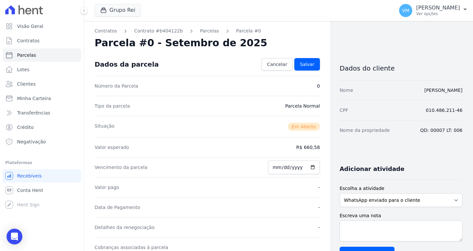
click at [305, 106] on dd "Parcela Normal" at bounding box center [302, 106] width 35 height 7
click at [176, 165] on div "Vencimento da parcela 2025-09-15" at bounding box center [207, 167] width 225 height 20
click at [280, 61] on span "Cancelar" at bounding box center [277, 64] width 20 height 7
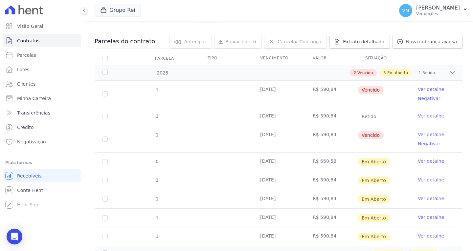
scroll to position [66, 0]
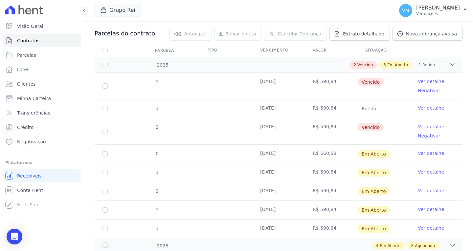
click at [378, 154] on span "Em Aberto" at bounding box center [374, 154] width 32 height 8
click at [105, 152] on input "checkbox" at bounding box center [104, 153] width 5 height 5
checkbox input "true"
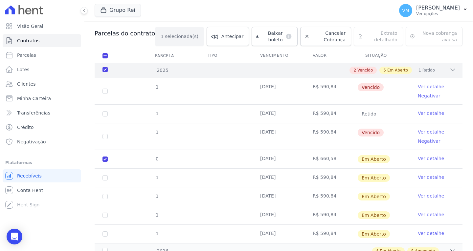
click at [106, 69] on div "2025" at bounding box center [117, 70] width 32 height 7
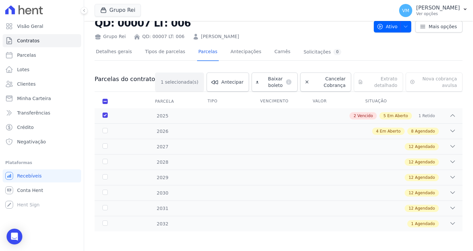
click at [103, 115] on div "2025" at bounding box center [117, 116] width 32 height 7
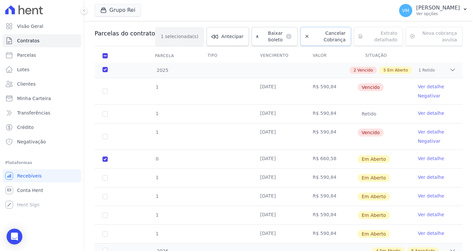
click at [312, 39] on span "Cancelar Cobrança" at bounding box center [329, 36] width 34 height 13
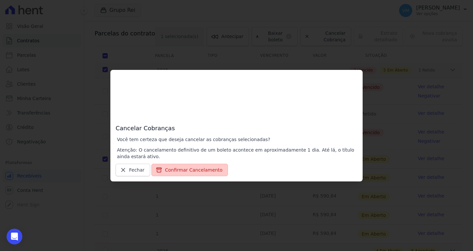
click at [181, 170] on button "Confirmar Cancelamento" at bounding box center [189, 170] width 77 height 12
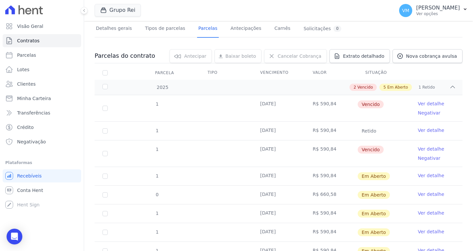
scroll to position [99, 0]
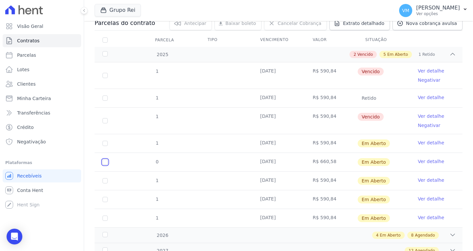
click at [106, 161] on input "checkbox" at bounding box center [104, 162] width 5 height 5
checkbox input "true"
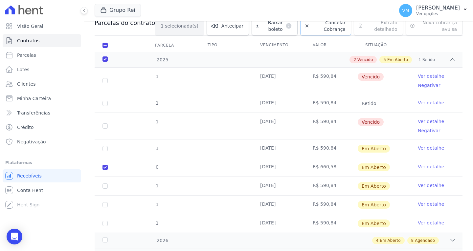
click at [320, 25] on span "Cancelar Cobrança" at bounding box center [329, 25] width 34 height 13
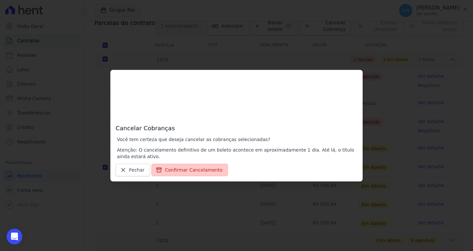
click at [188, 173] on button "Confirmar Cancelamento" at bounding box center [189, 170] width 77 height 12
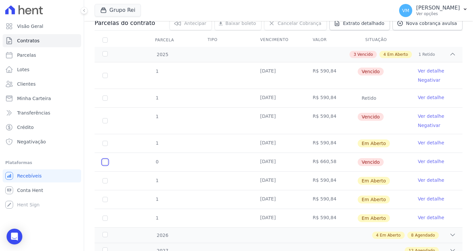
click at [105, 163] on input "checkbox" at bounding box center [104, 162] width 5 height 5
checkbox input "true"
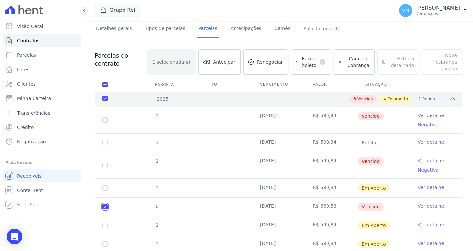
scroll to position [43, 0]
click at [345, 67] on span "Cancelar Cobrança" at bounding box center [357, 62] width 25 height 13
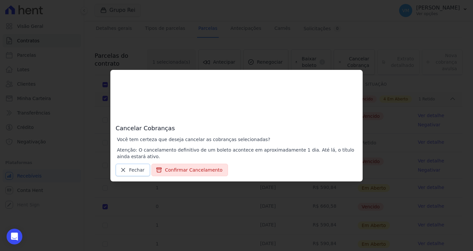
click at [134, 171] on span "Fechar" at bounding box center [136, 170] width 15 height 7
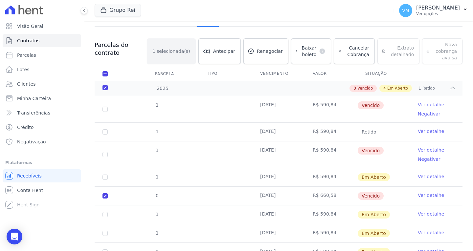
scroll to position [66, 0]
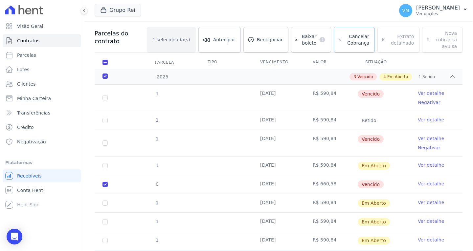
click at [345, 40] on span "Cancelar Cobrança" at bounding box center [357, 39] width 25 height 13
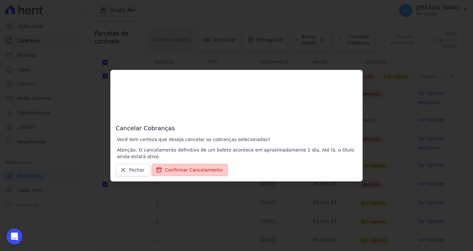
click at [201, 173] on button "Confirmar Cancelamento" at bounding box center [189, 170] width 77 height 12
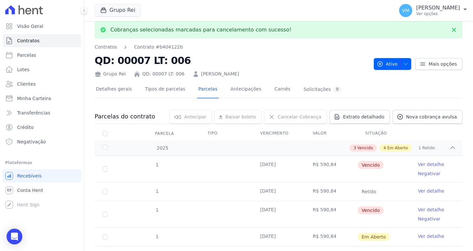
scroll to position [0, 0]
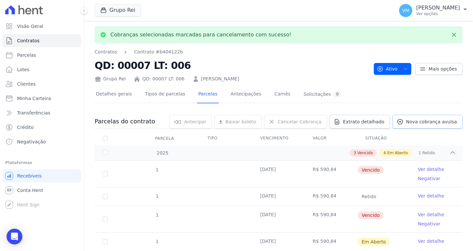
click at [424, 118] on link "Nova cobrança avulsa" at bounding box center [428, 122] width 70 height 14
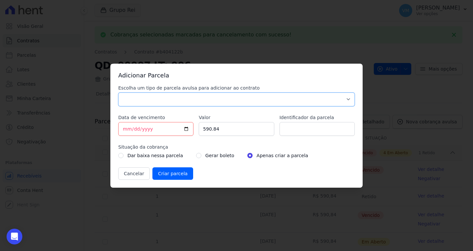
click at [198, 100] on select "Parcela Normal Sinal Caução Intercalada Chaves Pré Chaves Pós Chaves Taxas Quit…" at bounding box center [236, 100] width 237 height 14
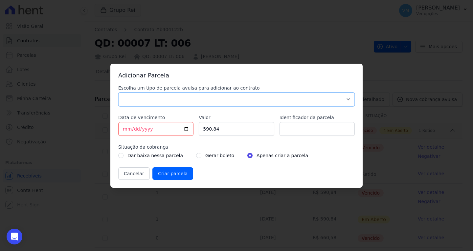
select select "others"
click at [118, 93] on select "Parcela Normal Sinal Caução Intercalada Chaves Pré Chaves Pós Chaves Taxas Quit…" at bounding box center [236, 100] width 237 height 14
click at [234, 129] on input "590.84" at bounding box center [236, 129] width 75 height 14
drag, startPoint x: 206, startPoint y: 129, endPoint x: 194, endPoint y: 129, distance: 11.8
click at [194, 129] on div "Escolha um tipo de parcela avulsa para adicionar ao contrato Parcela Normal Sin…" at bounding box center [236, 132] width 237 height 95
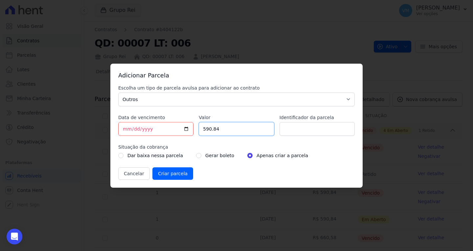
paste input "660.58"
type input "660.58"
click at [307, 125] on input "Identificador da parcela" at bounding box center [317, 129] width 75 height 14
type input "parcela 29"
click at [196, 157] on input "radio" at bounding box center [198, 155] width 5 height 5
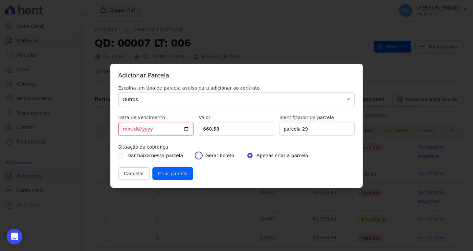
radio input "true"
click at [309, 129] on input "parcela 29" at bounding box center [317, 129] width 75 height 14
click at [316, 131] on input "parcela 29" at bounding box center [317, 129] width 75 height 14
click at [167, 174] on input "Criar parcela" at bounding box center [172, 174] width 41 height 12
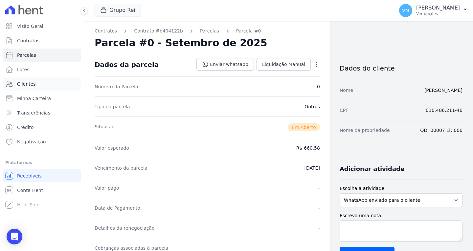
click at [34, 82] on link "Clientes" at bounding box center [42, 84] width 79 height 13
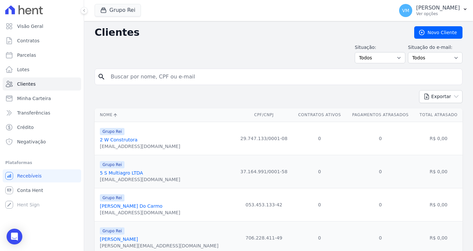
click at [193, 81] on input "search" at bounding box center [283, 76] width 353 height 13
paste input "KLEITON SILV"
type input "KLEITON SILV"
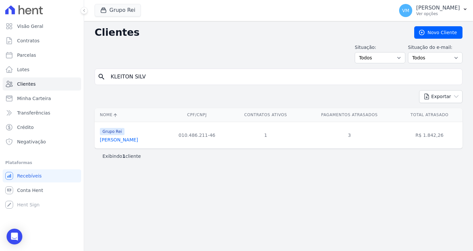
drag, startPoint x: 111, startPoint y: 141, endPoint x: 117, endPoint y: 144, distance: 5.9
click at [111, 141] on link "[PERSON_NAME]" at bounding box center [119, 139] width 38 height 5
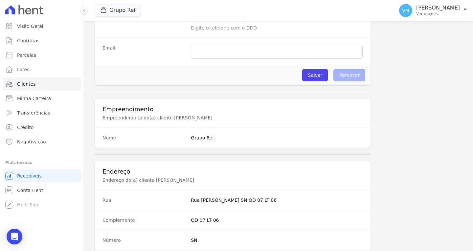
scroll to position [394, 0]
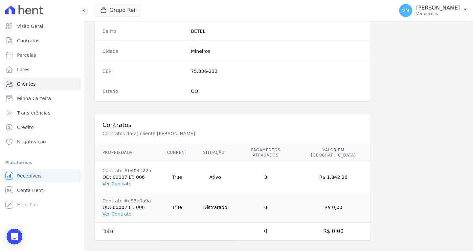
click at [118, 181] on link "Ver Contrato" at bounding box center [116, 183] width 29 height 5
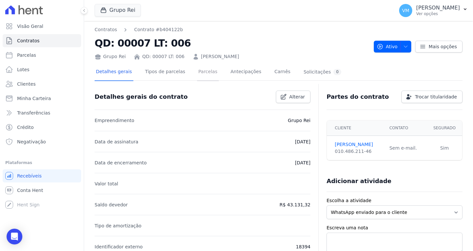
click at [198, 72] on link "Parcelas" at bounding box center [208, 72] width 22 height 17
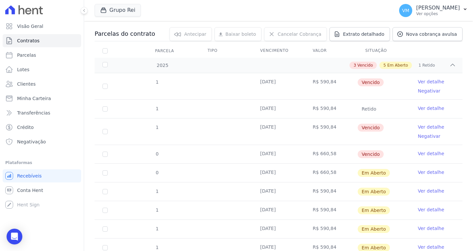
scroll to position [66, 0]
click at [104, 172] on input "checkbox" at bounding box center [104, 172] width 5 height 5
checkbox input "true"
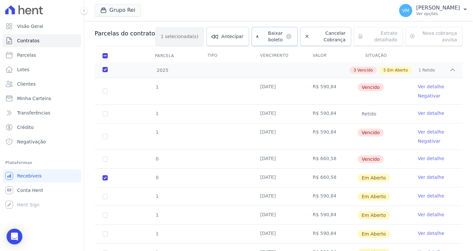
click at [261, 36] on span "Baixar boleto" at bounding box center [271, 36] width 21 height 13
click at [313, 39] on span "Cancelar Cobrança" at bounding box center [329, 36] width 34 height 13
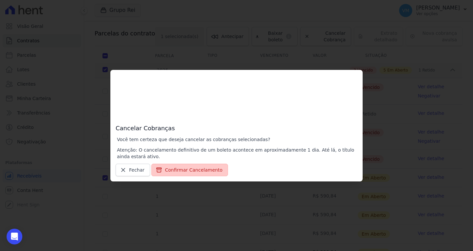
click at [187, 167] on button "Confirmar Cancelamento" at bounding box center [189, 170] width 77 height 12
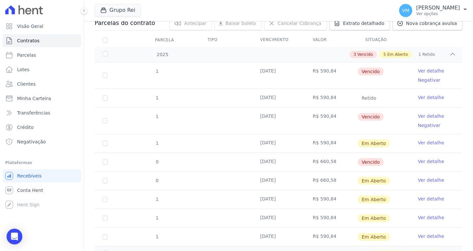
scroll to position [66, 0]
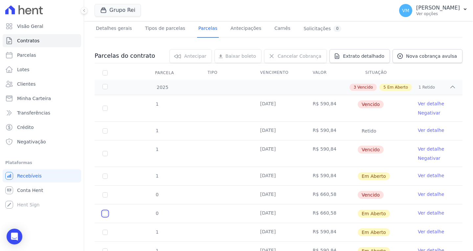
click at [104, 212] on input "checkbox" at bounding box center [104, 213] width 5 height 5
checkbox input "true"
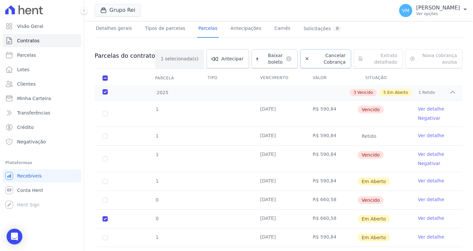
click at [319, 55] on span "Cancelar Cobrança" at bounding box center [329, 58] width 34 height 13
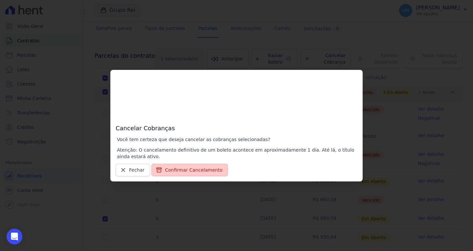
click at [193, 168] on button "Confirmar Cancelamento" at bounding box center [189, 170] width 77 height 12
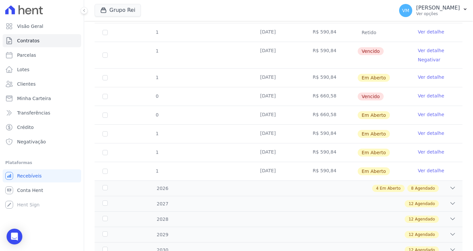
scroll to position [0, 0]
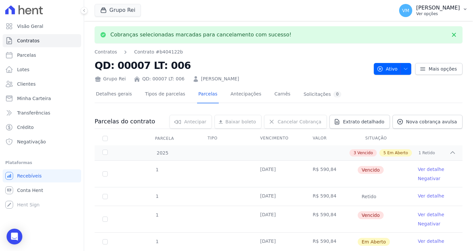
click at [441, 11] on p "Ver opções" at bounding box center [438, 13] width 44 height 5
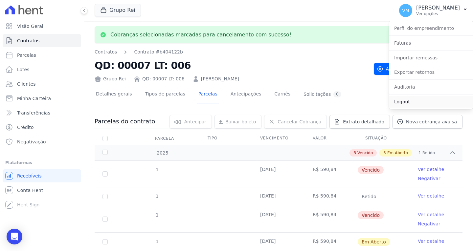
click at [428, 98] on link "Logout" at bounding box center [431, 102] width 84 height 12
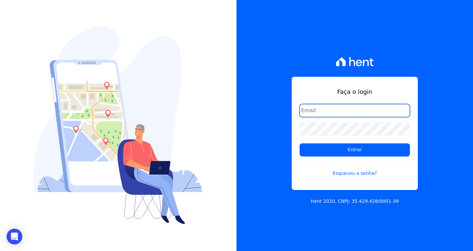
type input "[EMAIL_ADDRESS][DOMAIN_NAME]"
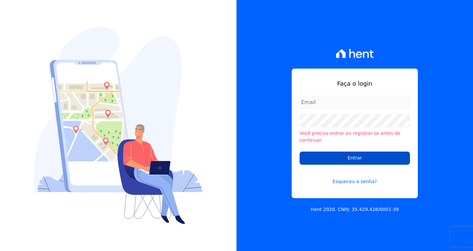
type input "[EMAIL_ADDRESS][DOMAIN_NAME]"
click at [338, 152] on input "Entrar" at bounding box center [355, 158] width 110 height 13
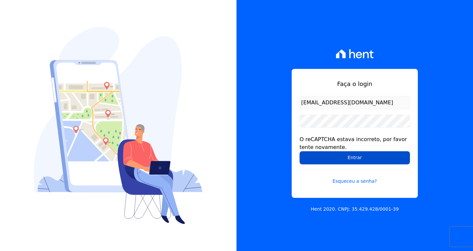
click at [337, 156] on input "Entrar" at bounding box center [355, 157] width 110 height 13
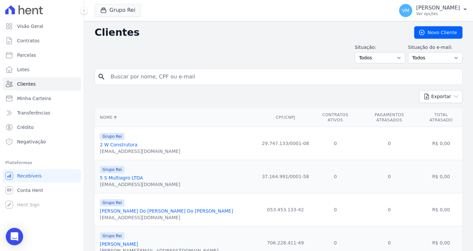
click at [9, 236] on div "Open Intercom Messenger" at bounding box center [14, 236] width 17 height 17
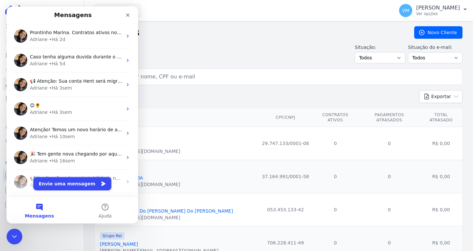
click at [68, 184] on button "Envie uma mensagem" at bounding box center [73, 183] width 78 height 13
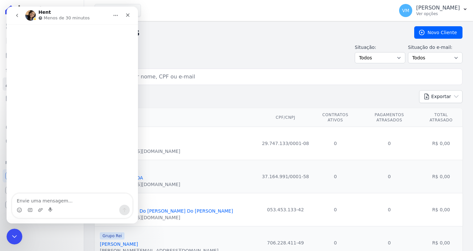
click at [62, 203] on textarea "Envie uma mensagem..." at bounding box center [72, 199] width 120 height 11
type textarea "Bom dia"
type textarea "Tudo b"
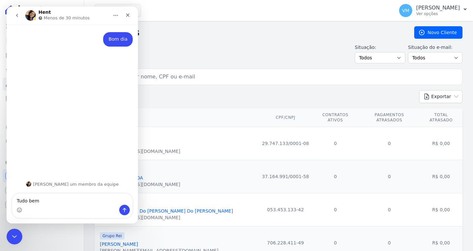
type textarea "Tudo bem?"
type textarea "Aqui é a Marina"
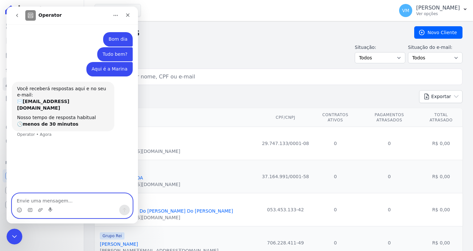
click at [67, 201] on textarea "Envie uma mensagem..." at bounding box center [72, 199] width 120 height 11
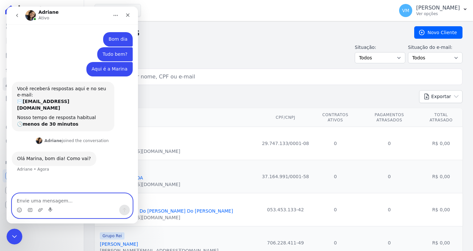
click at [72, 202] on textarea "Envie uma mensagem..." at bounding box center [72, 199] width 120 height 11
type textarea "Estou bem"
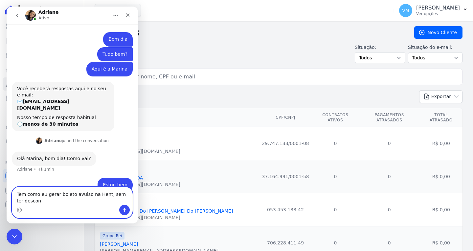
scroll to position [6, 0]
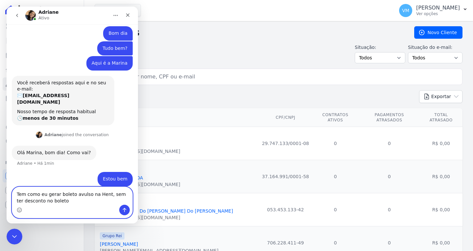
type textarea "Tem como eu gerar boleto avulso na Hent, sem ter desconto no boleto?"
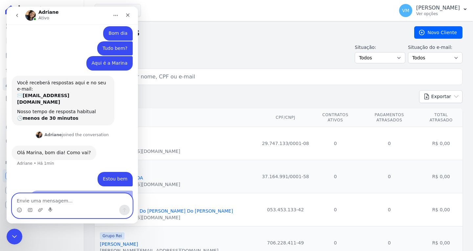
scroll to position [21, 0]
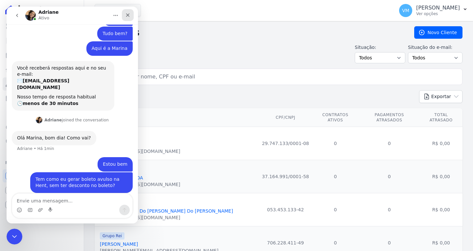
click at [128, 15] on icon "Fechar" at bounding box center [128, 15] width 4 height 4
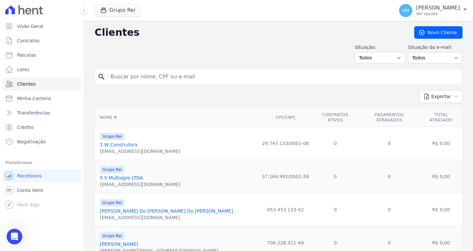
click at [141, 77] on input "search" at bounding box center [283, 76] width 353 height 13
type input "KLEITON SILVA"
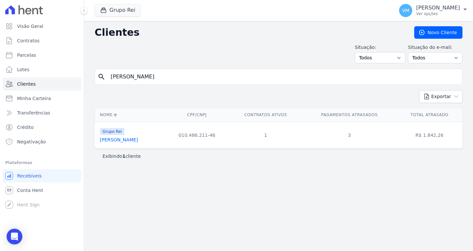
drag, startPoint x: 107, startPoint y: 140, endPoint x: 112, endPoint y: 141, distance: 5.0
click at [107, 140] on link "Kleiton Silva" at bounding box center [119, 139] width 38 height 5
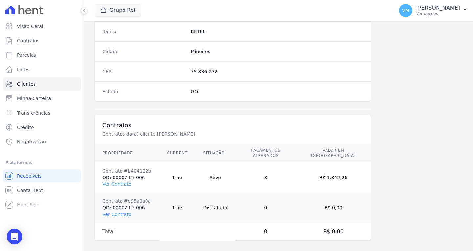
scroll to position [394, 0]
click at [119, 181] on link "Ver Contrato" at bounding box center [116, 183] width 29 height 5
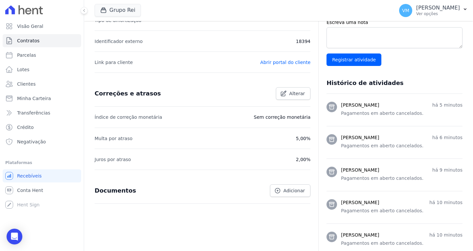
scroll to position [205, 0]
click at [286, 90] on link "Alterar" at bounding box center [293, 94] width 35 height 12
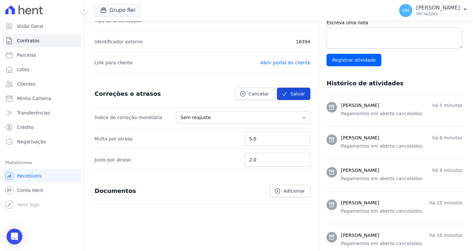
click at [290, 93] on button "Salvar" at bounding box center [294, 94] width 34 height 12
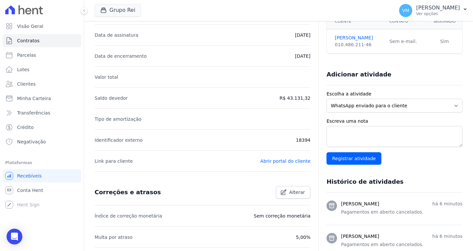
scroll to position [0, 0]
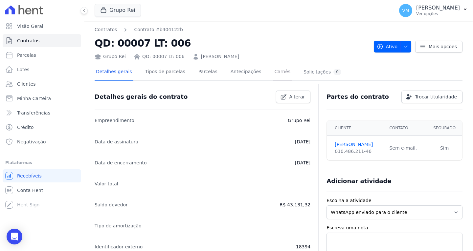
click at [273, 75] on link "Carnês" at bounding box center [282, 72] width 19 height 17
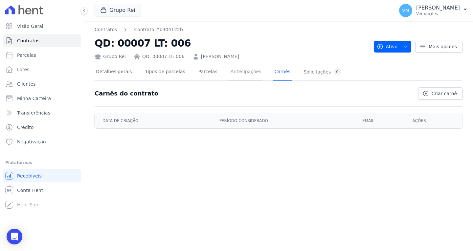
click at [232, 75] on link "Antecipações" at bounding box center [246, 72] width 34 height 17
click at [198, 74] on link "Parcelas" at bounding box center [208, 72] width 22 height 17
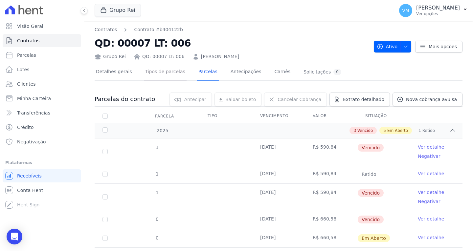
click at [161, 74] on link "Tipos de parcelas" at bounding box center [165, 72] width 43 height 17
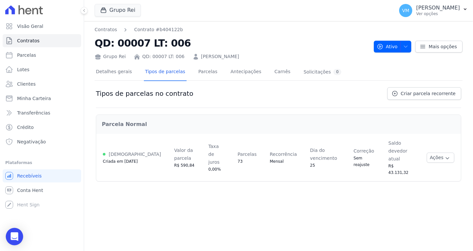
click at [14, 240] on div "Open Intercom Messenger" at bounding box center [14, 236] width 17 height 17
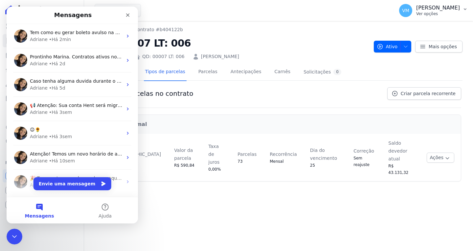
click at [448, 10] on p "[PERSON_NAME]" at bounding box center [438, 8] width 44 height 7
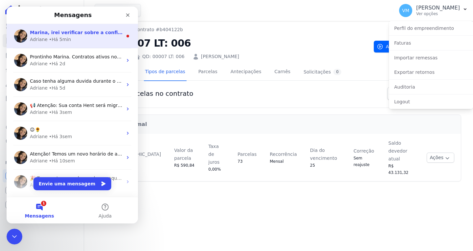
click at [50, 38] on div "• Há 5min" at bounding box center [60, 39] width 22 height 7
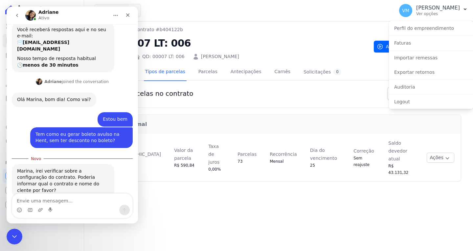
scroll to position [64, 0]
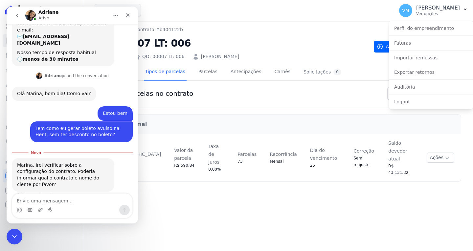
click at [66, 202] on textarea "Envie uma mensagem..." at bounding box center [72, 199] width 120 height 11
click at [83, 201] on textarea "Envie uma mensagem..." at bounding box center [72, 199] width 120 height 11
paste textarea "KLEITON SILVA"
type textarea "KLEITON SILVA"
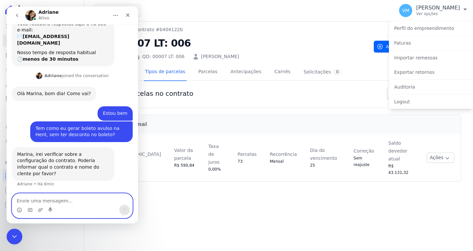
scroll to position [73, 0]
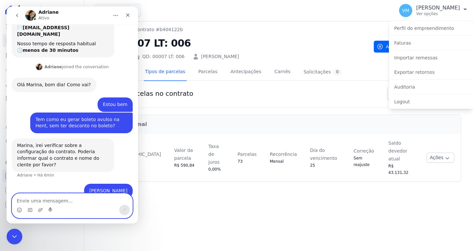
click at [59, 200] on textarea "Envie uma mensagem..." at bounding box center [72, 199] width 120 height 11
paste textarea "Qd. 00007 , Lt. 006"
type textarea "Qd. 00007 , Lt. 006"
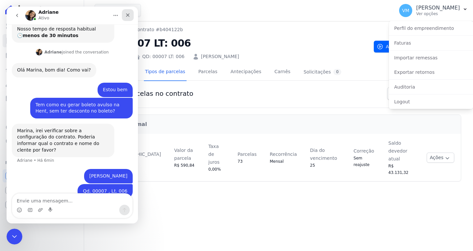
click at [125, 16] on icon "Fechar" at bounding box center [127, 14] width 5 height 5
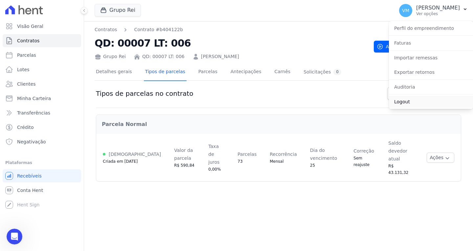
click at [407, 101] on link "Logout" at bounding box center [431, 102] width 84 height 12
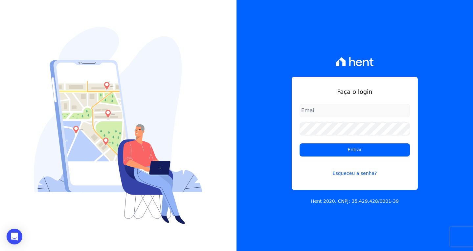
type input "[EMAIL_ADDRESS][DOMAIN_NAME]"
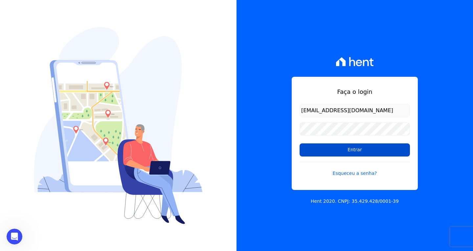
click at [364, 155] on input "Entrar" at bounding box center [355, 150] width 110 height 13
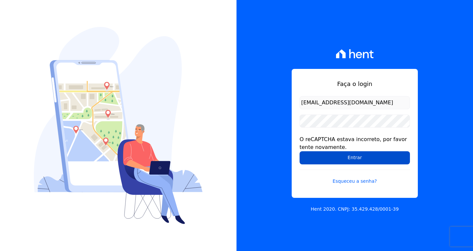
drag, startPoint x: 328, startPoint y: 160, endPoint x: 276, endPoint y: 160, distance: 52.2
click at [328, 160] on input "Entrar" at bounding box center [355, 157] width 110 height 13
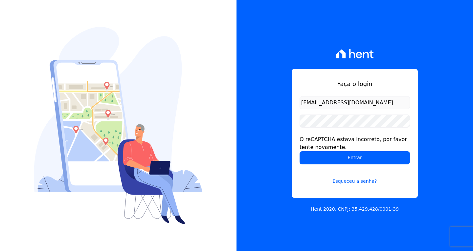
click at [345, 144] on div "O reCAPTCHA estava incorreto, por favor tente novamente." at bounding box center [355, 144] width 110 height 16
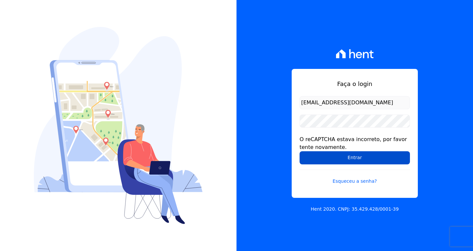
click at [342, 156] on input "Entrar" at bounding box center [355, 157] width 110 height 13
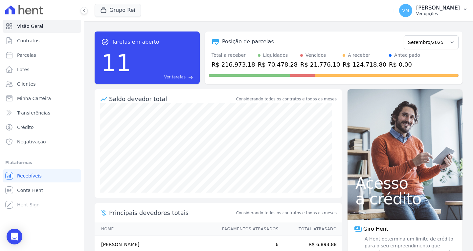
click at [445, 9] on p "[PERSON_NAME]" at bounding box center [438, 8] width 44 height 7
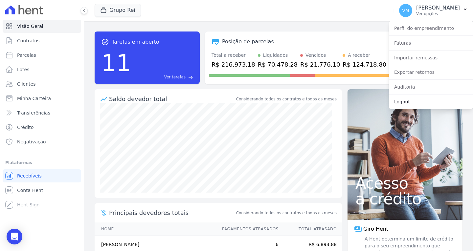
drag, startPoint x: 420, startPoint y: 103, endPoint x: 416, endPoint y: 103, distance: 3.7
click at [420, 103] on link "Logout" at bounding box center [431, 102] width 84 height 12
